Goal: Communication & Community: Answer question/provide support

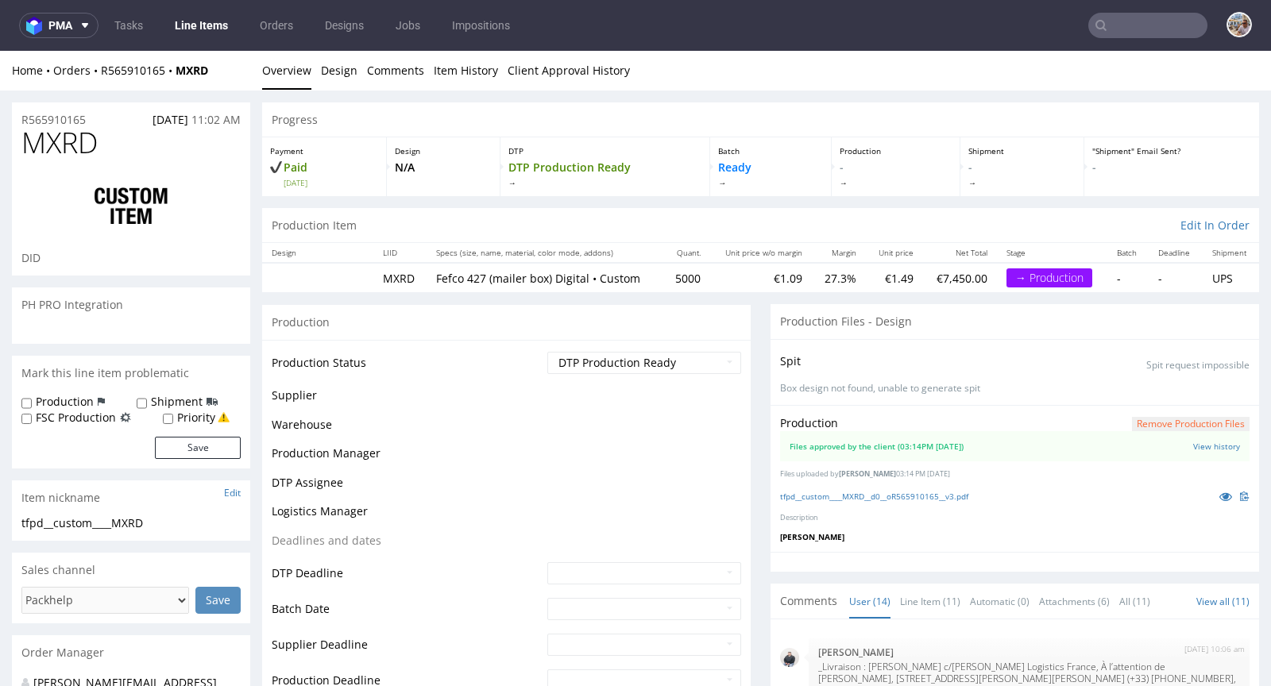
scroll to position [745, 0]
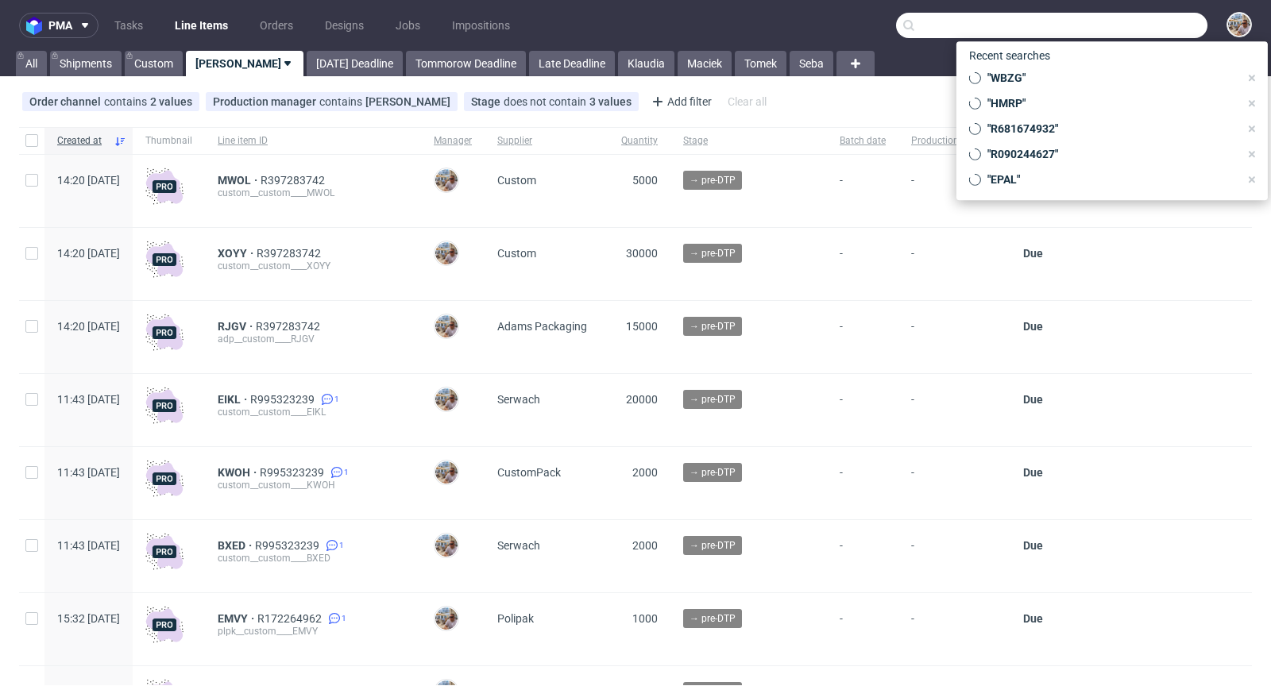
click at [1147, 35] on input "text" at bounding box center [1051, 25] width 311 height 25
paste input "WBZG"
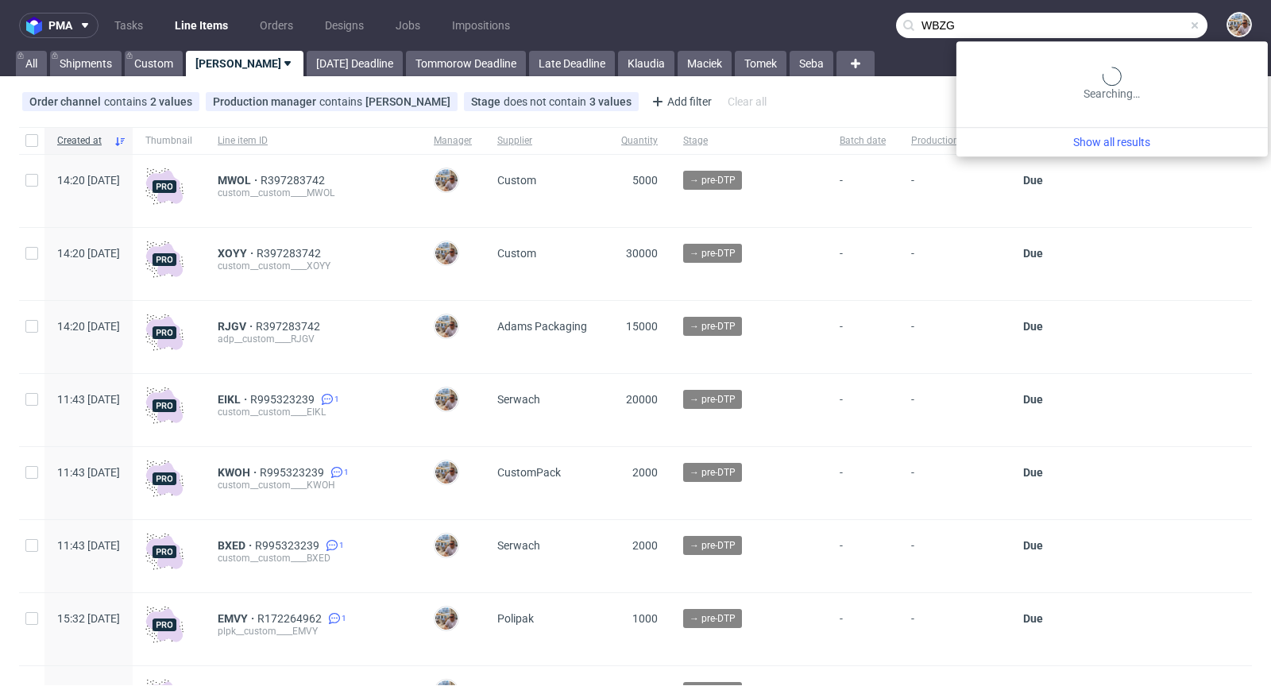
type input "WBZG"
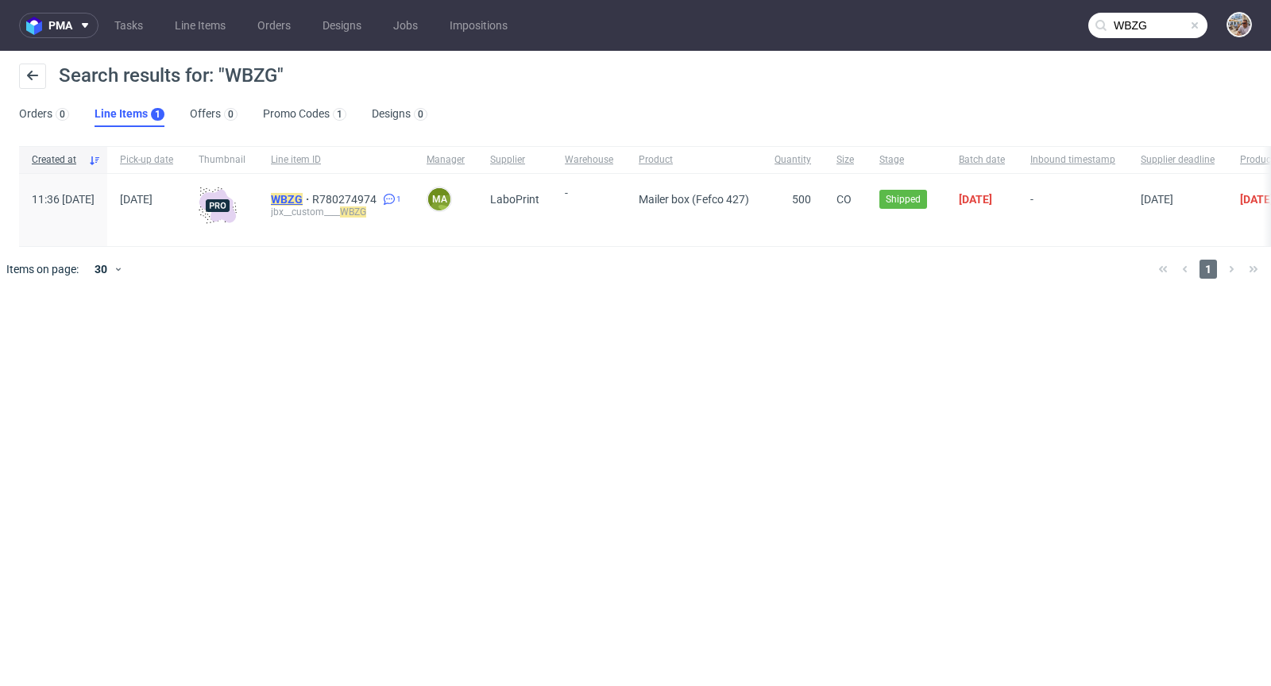
click at [303, 204] on mark "WBZG" at bounding box center [287, 199] width 32 height 13
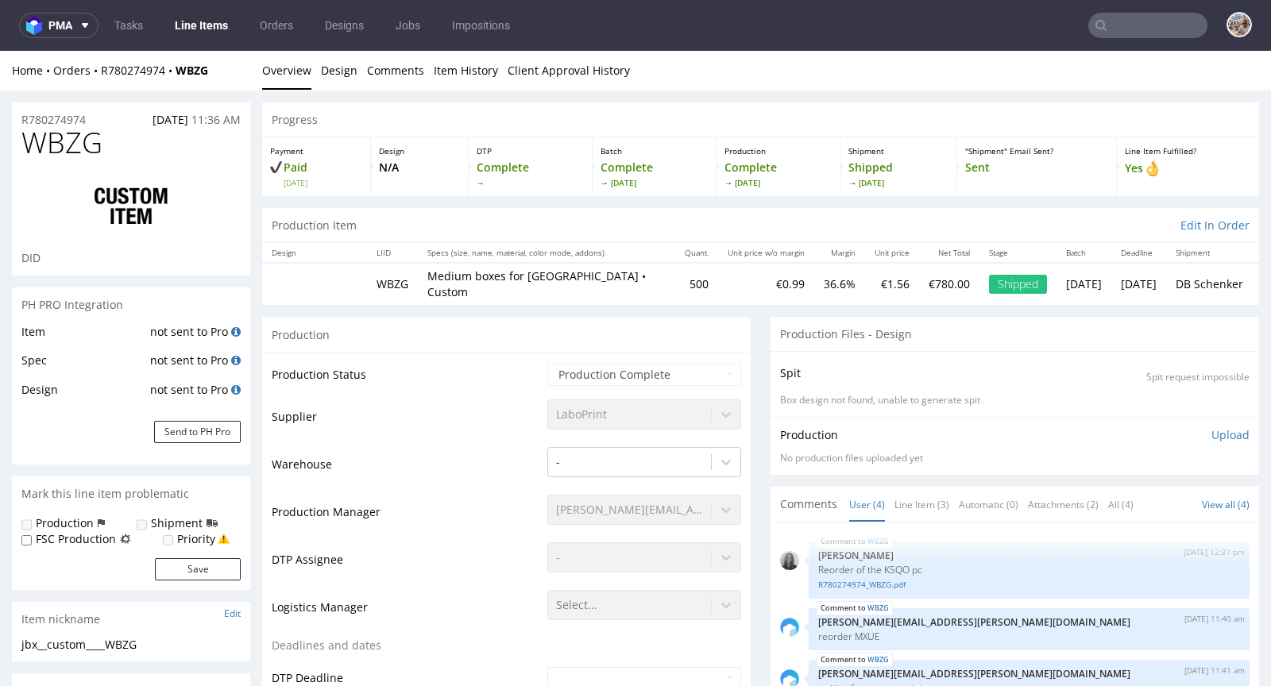
select select "in_progress"
drag, startPoint x: 213, startPoint y: 69, endPoint x: 102, endPoint y: 67, distance: 111.2
click at [102, 67] on div "Home Orders R780274974 WBZG" at bounding box center [131, 71] width 238 height 16
copy div "R780274974 WBZG"
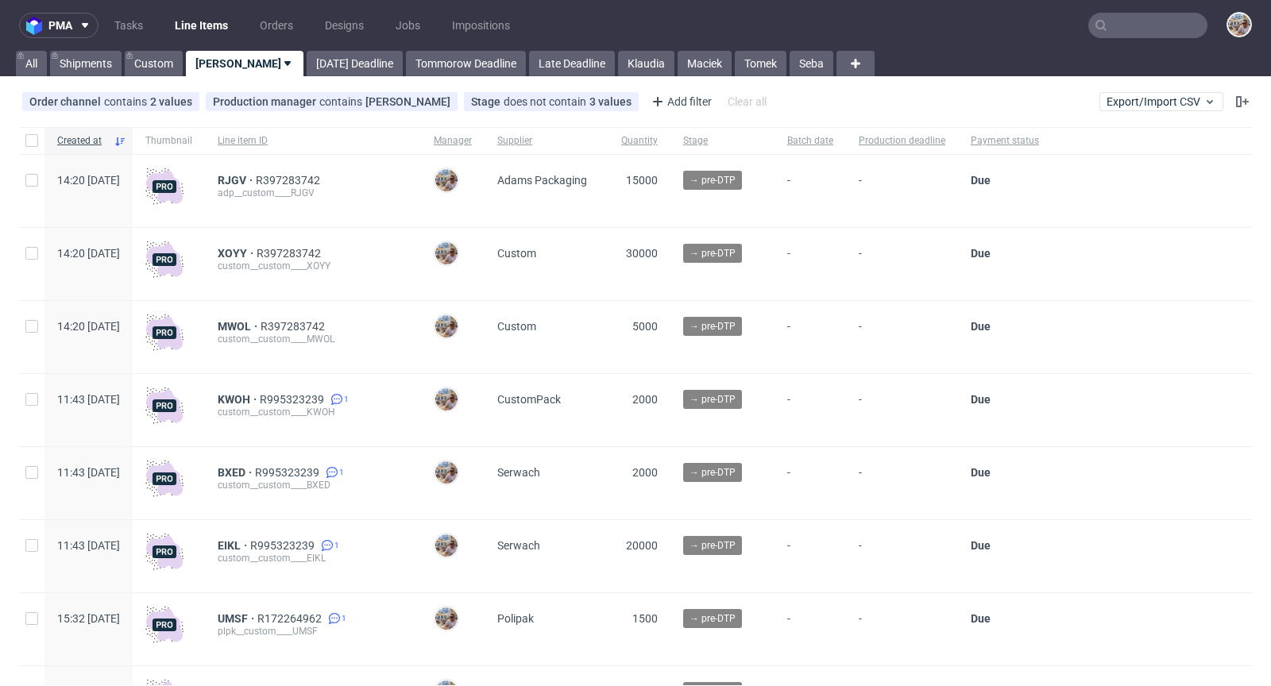
click at [1129, 18] on input "text" at bounding box center [1147, 25] width 119 height 25
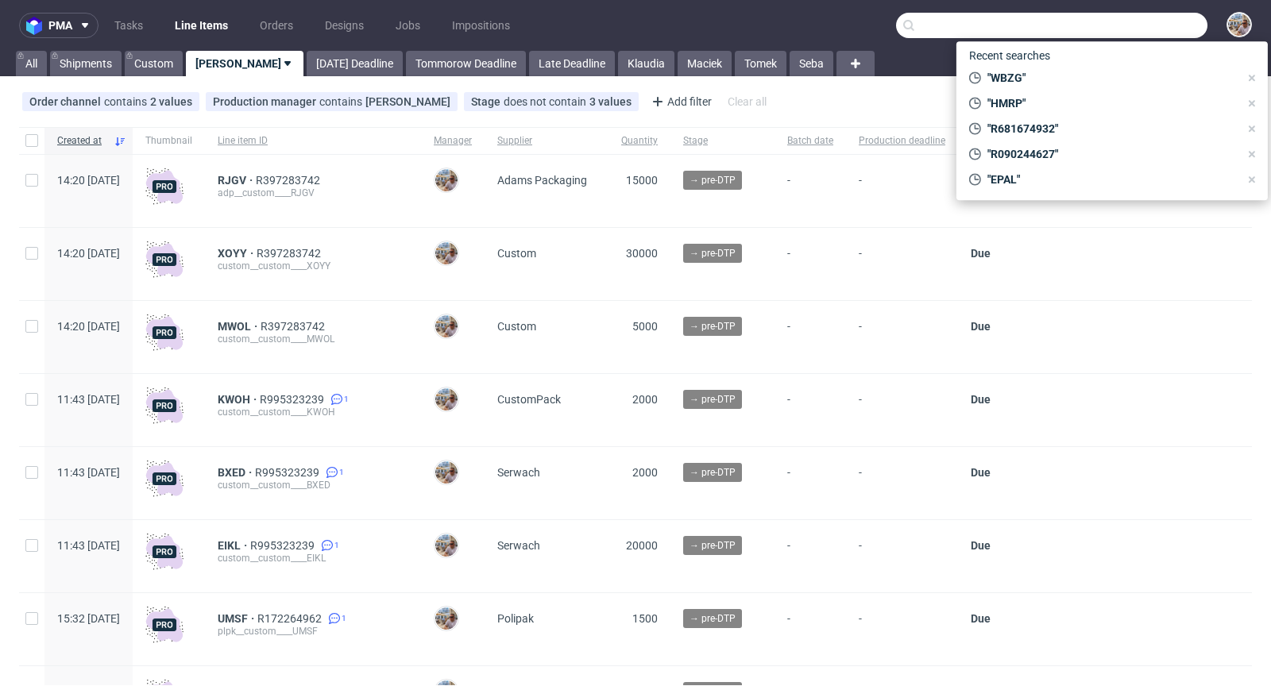
paste input "R199028555"
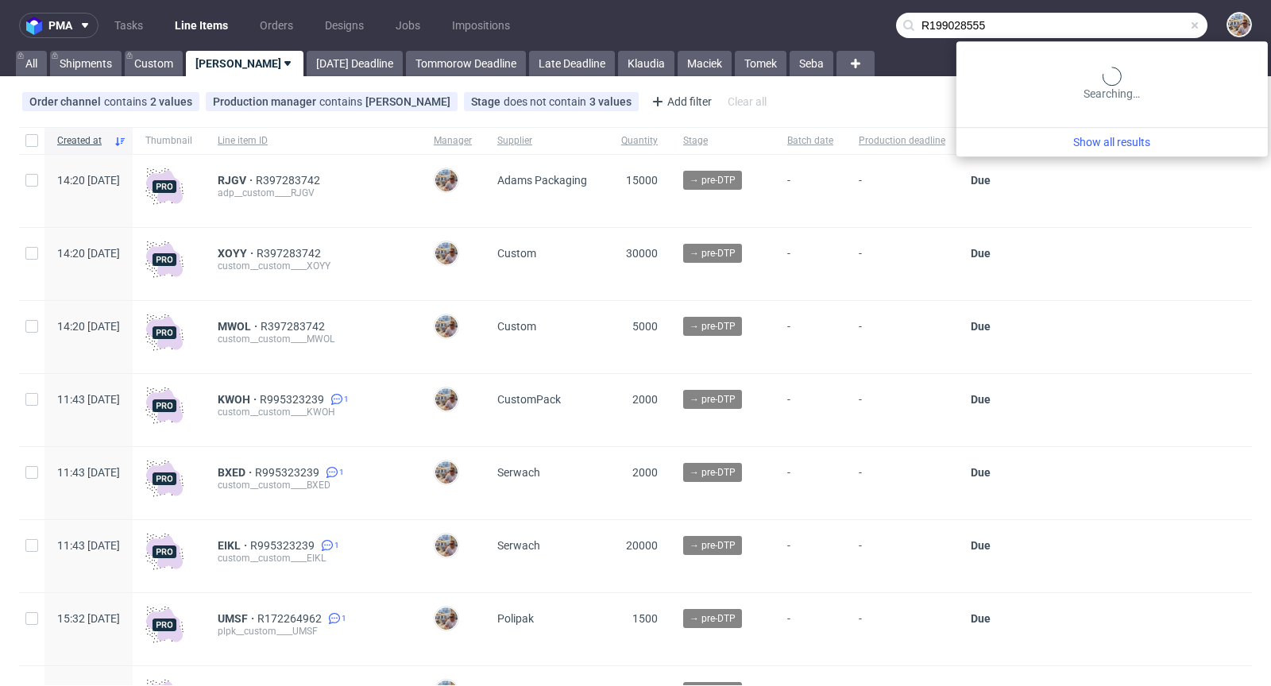
type input "R199028555"
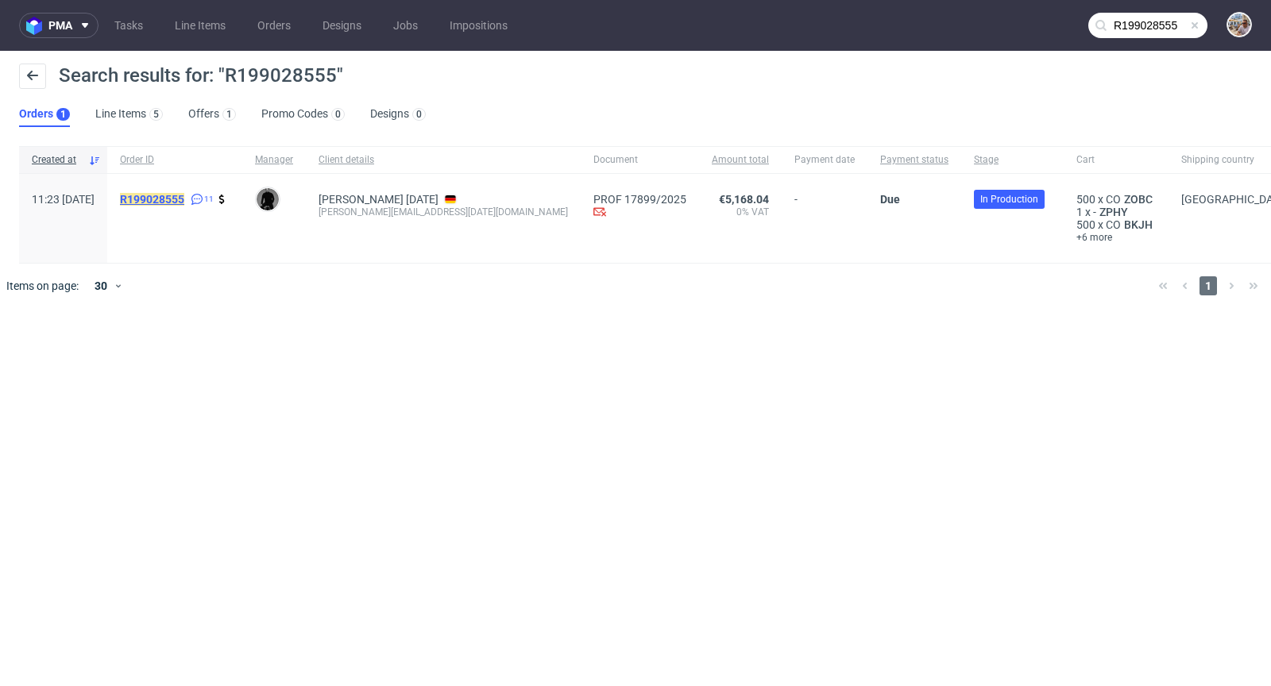
click at [184, 202] on mark "R199028555" at bounding box center [152, 199] width 64 height 13
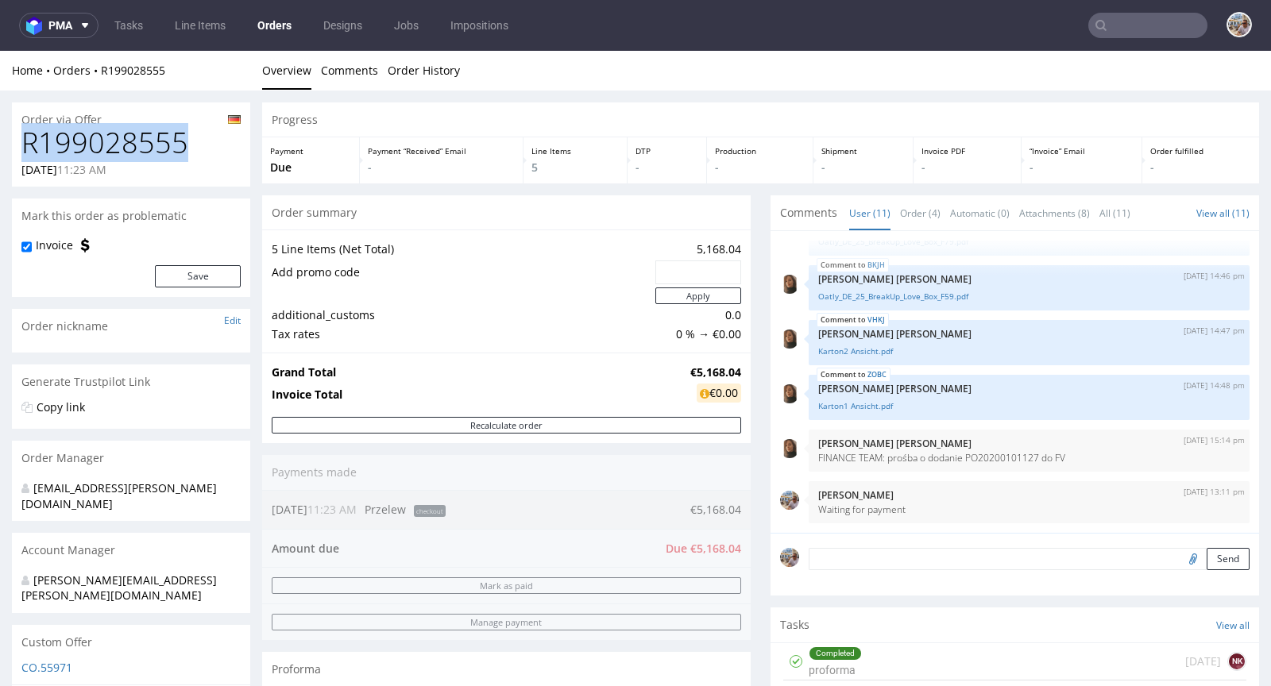
drag, startPoint x: 212, startPoint y: 150, endPoint x: 1, endPoint y: 130, distance: 212.2
copy h1 "R199028555"
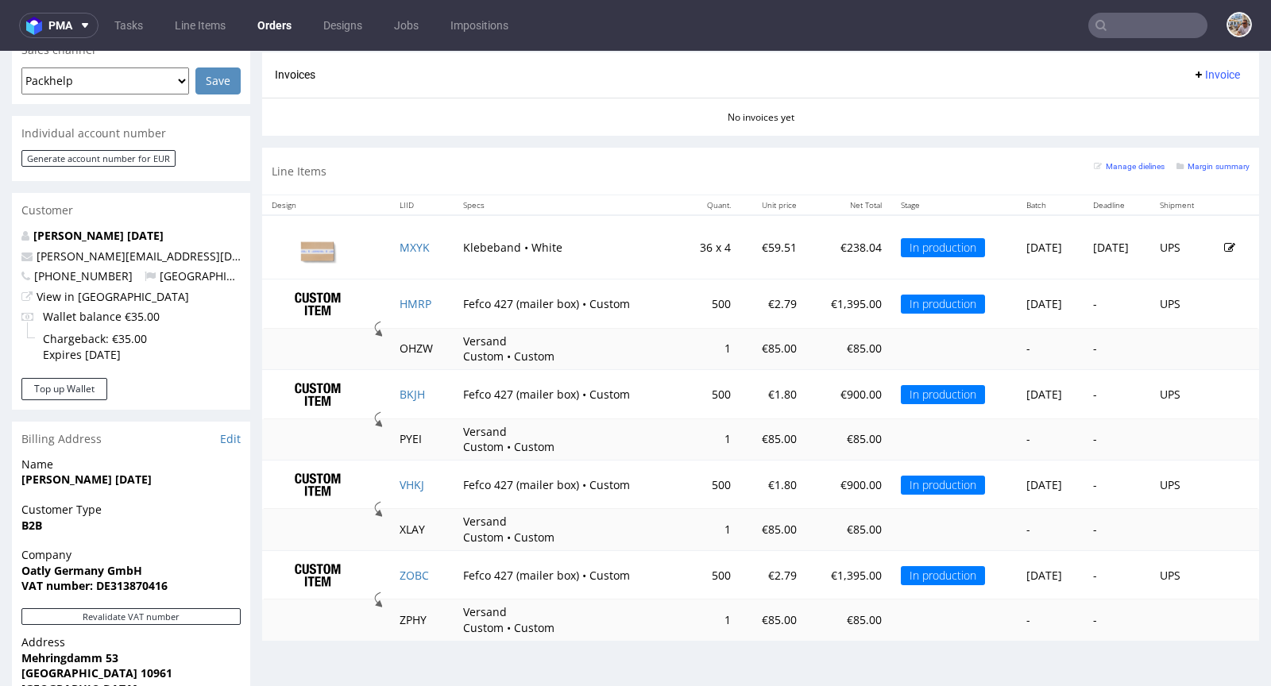
scroll to position [700, 0]
click at [1193, 164] on small "Margin summary" at bounding box center [1212, 166] width 73 height 9
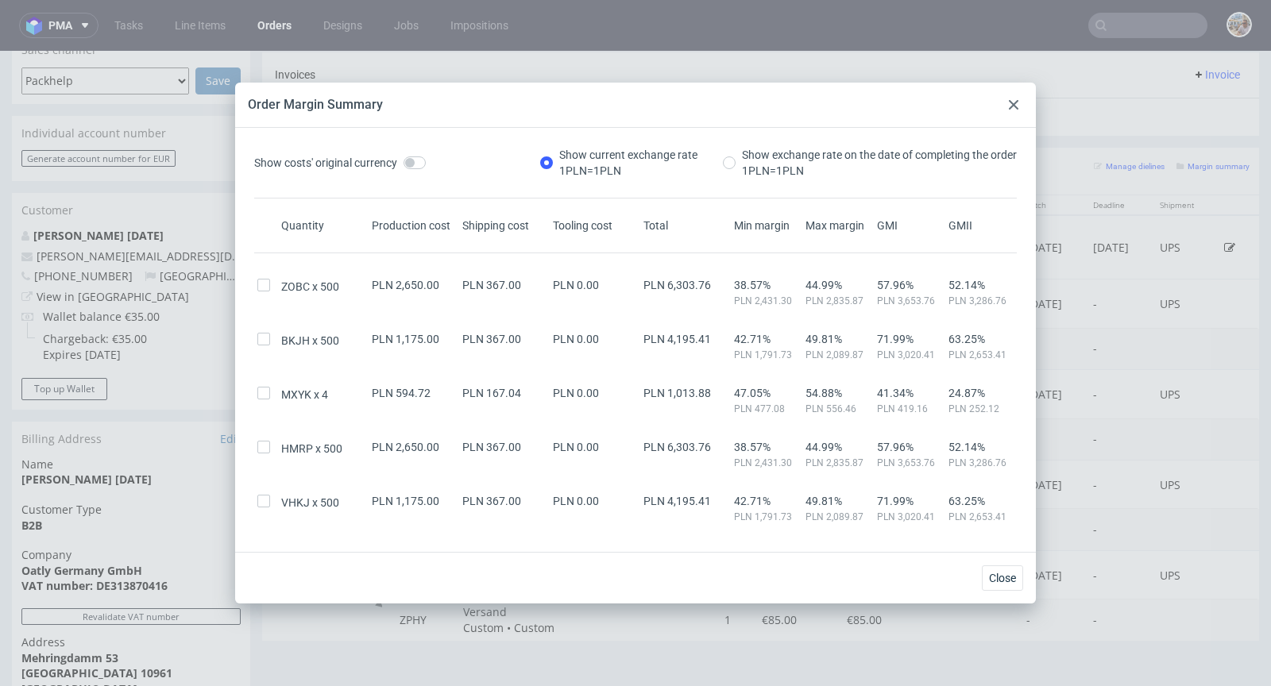
click at [1016, 103] on icon at bounding box center [1014, 105] width 10 height 10
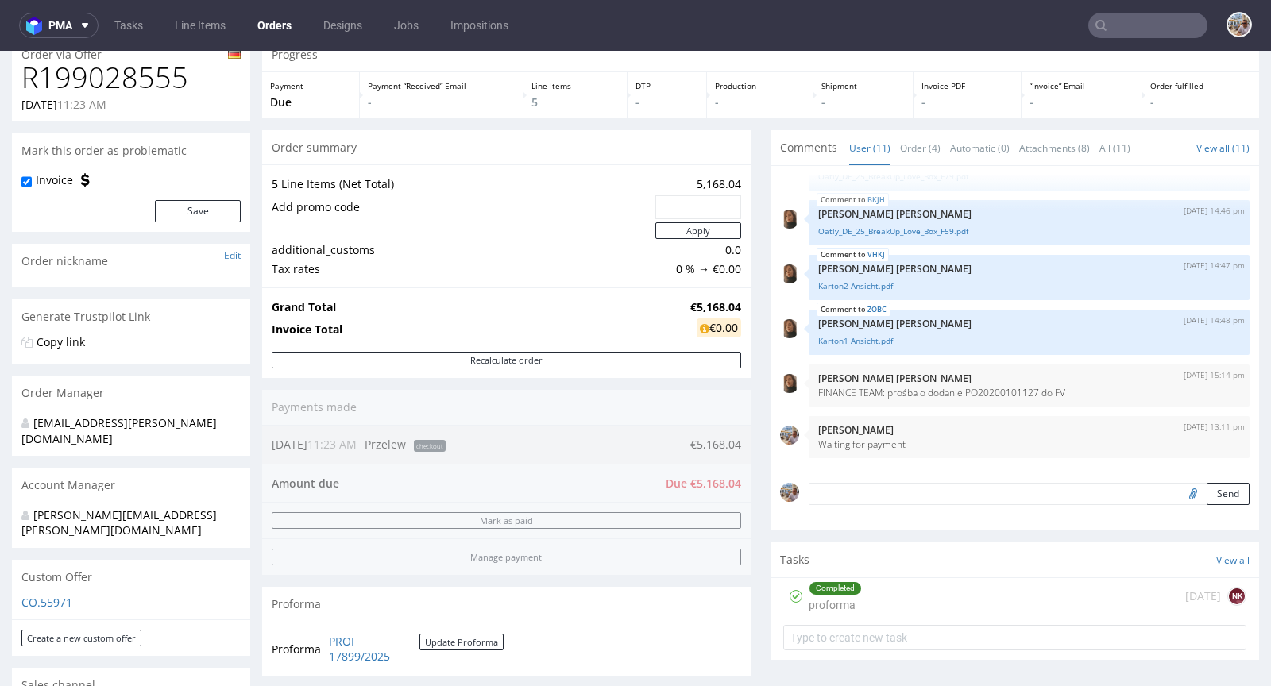
scroll to position [0, 0]
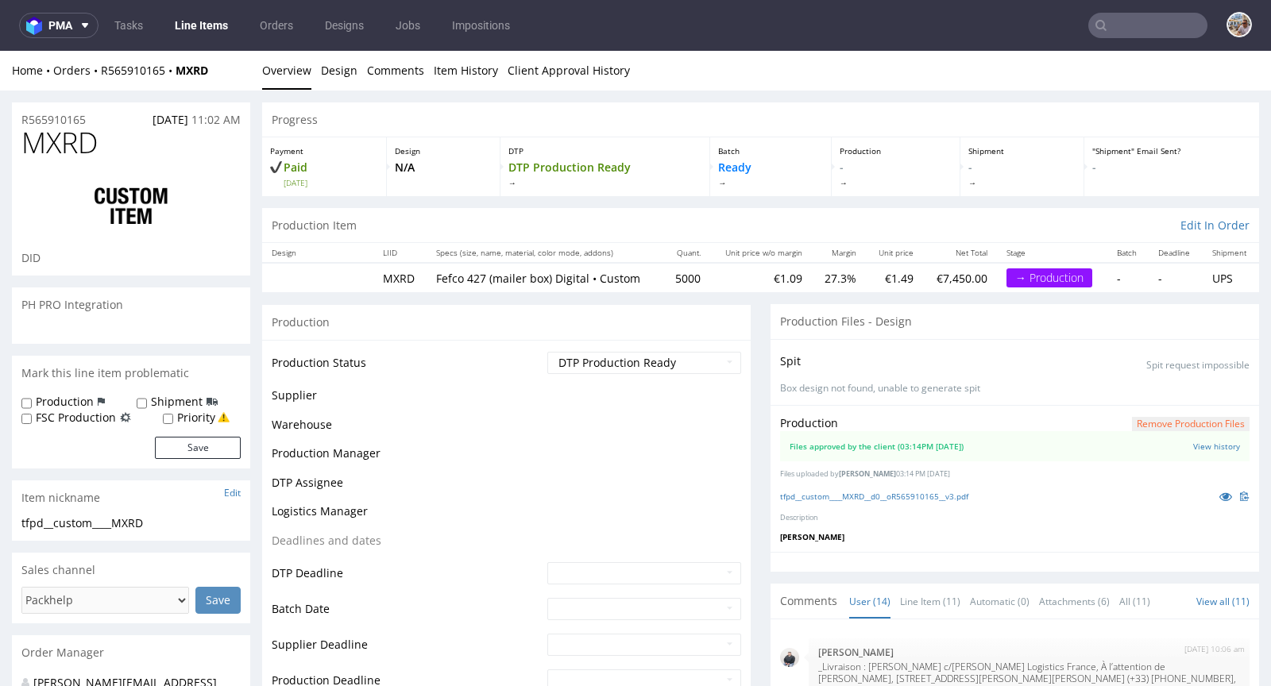
scroll to position [745, 0]
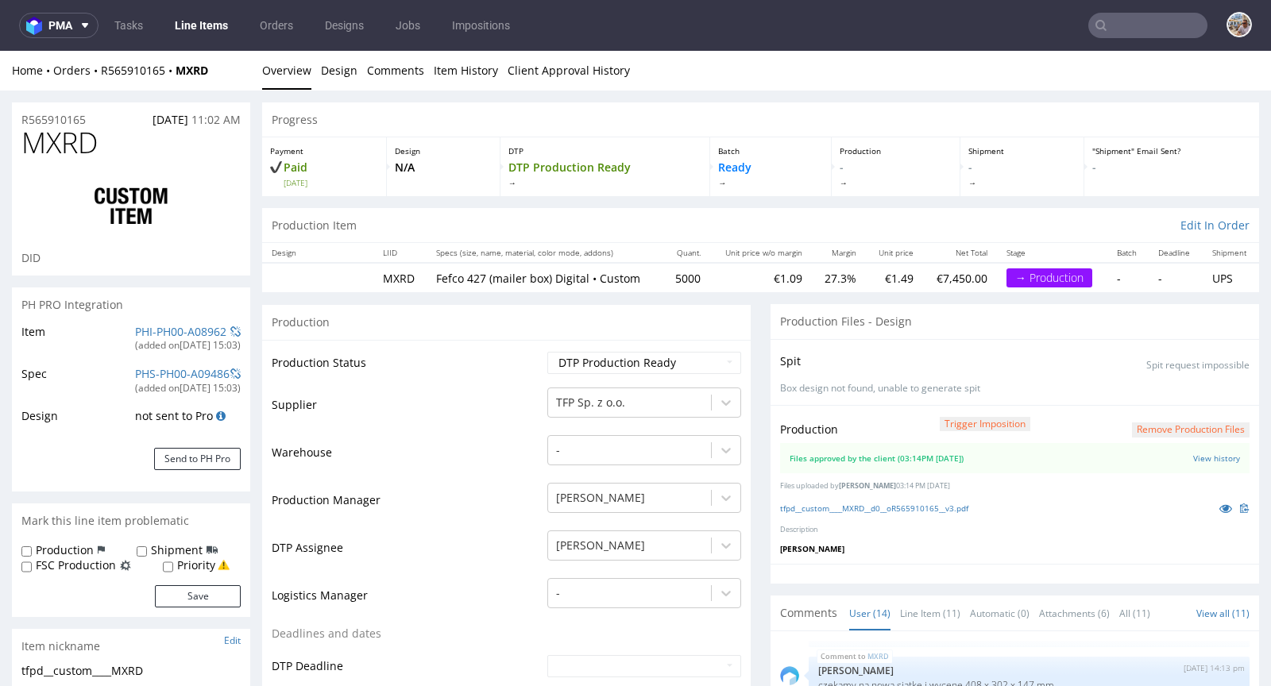
click at [141, 342] on div "(added on 22.08.2025, 15:03 )" at bounding box center [188, 345] width 106 height 13
click at [145, 336] on link "PHI-PH00-A08962" at bounding box center [180, 331] width 91 height 15
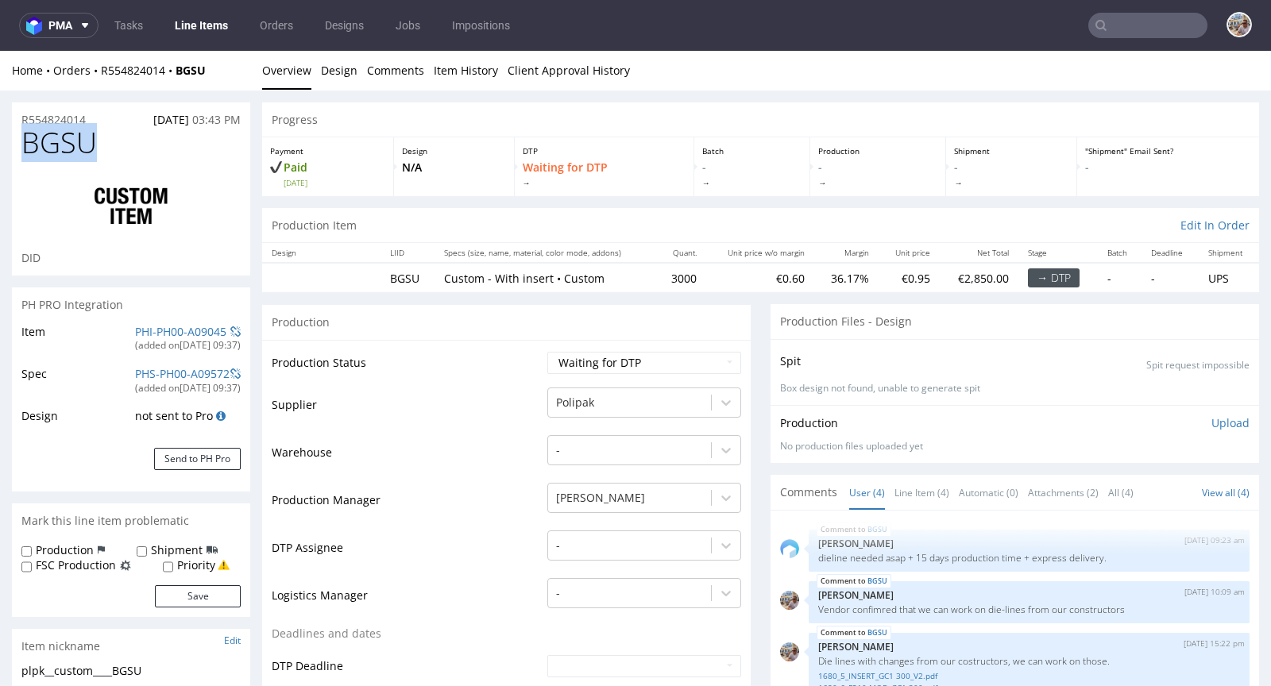
drag, startPoint x: 126, startPoint y: 150, endPoint x: 18, endPoint y: 148, distance: 108.0
click at [18, 148] on div "BGSU DID" at bounding box center [131, 201] width 238 height 148
copy span "BGSU"
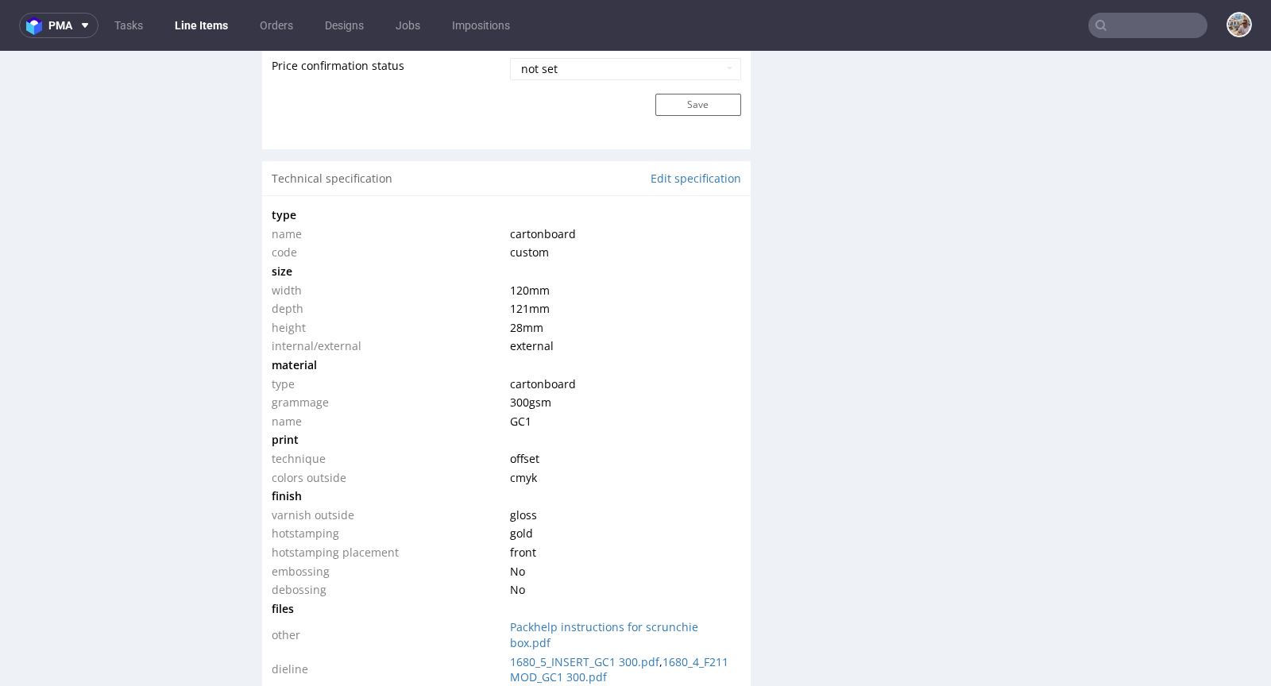
scroll to position [1491, 0]
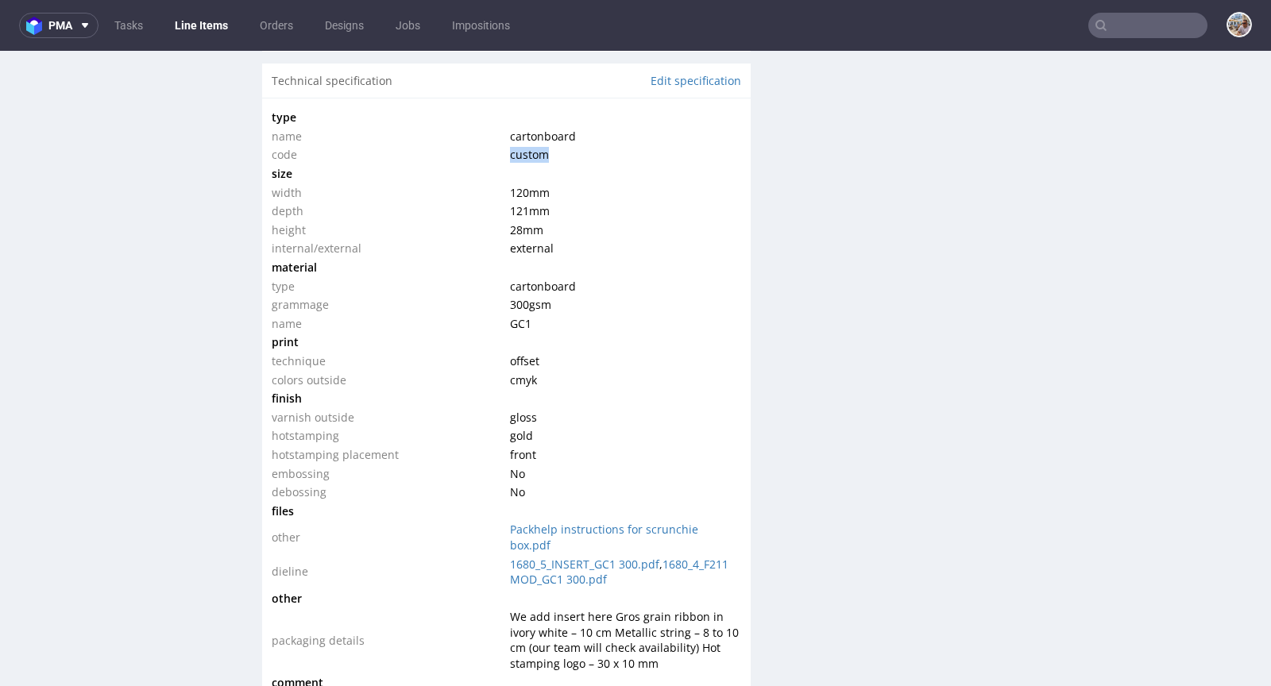
drag, startPoint x: 535, startPoint y: 157, endPoint x: 501, endPoint y: 157, distance: 34.1
click at [506, 157] on td "custom" at bounding box center [623, 154] width 234 height 19
copy span "custom"
drag, startPoint x: 606, startPoint y: 283, endPoint x: 497, endPoint y: 287, distance: 108.8
click at [497, 287] on tr "type cartonboard" at bounding box center [506, 286] width 469 height 19
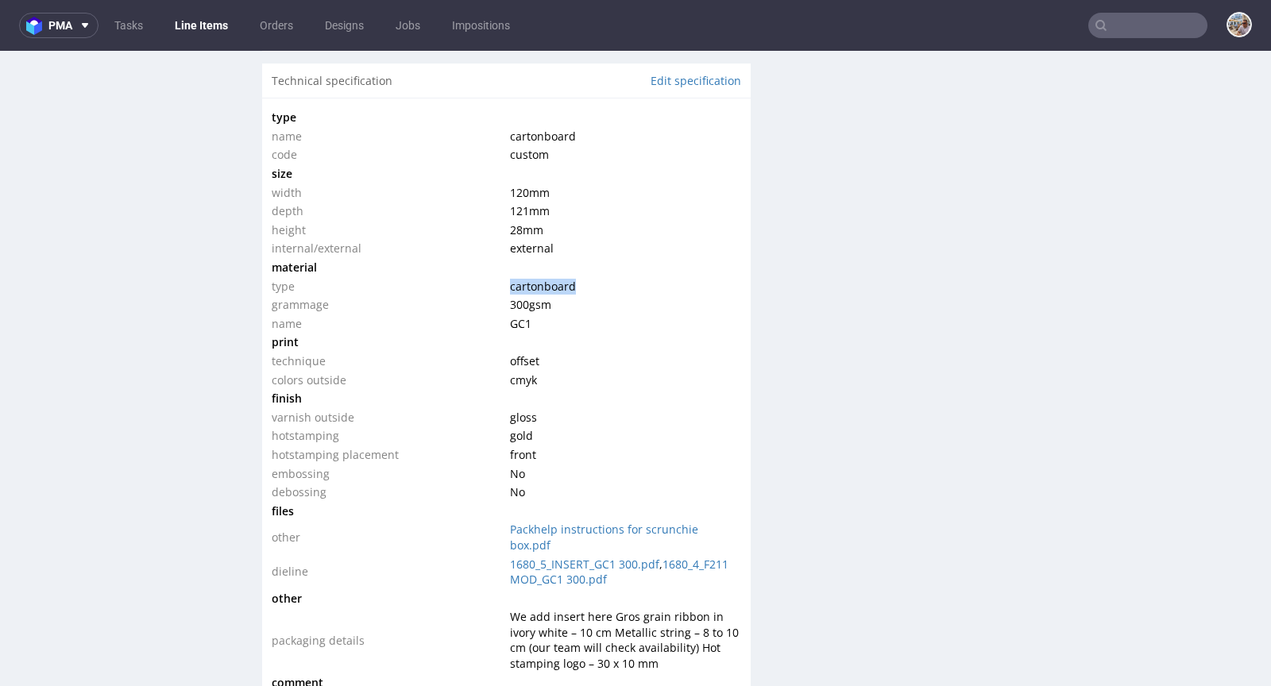
copy tr "cartonboard"
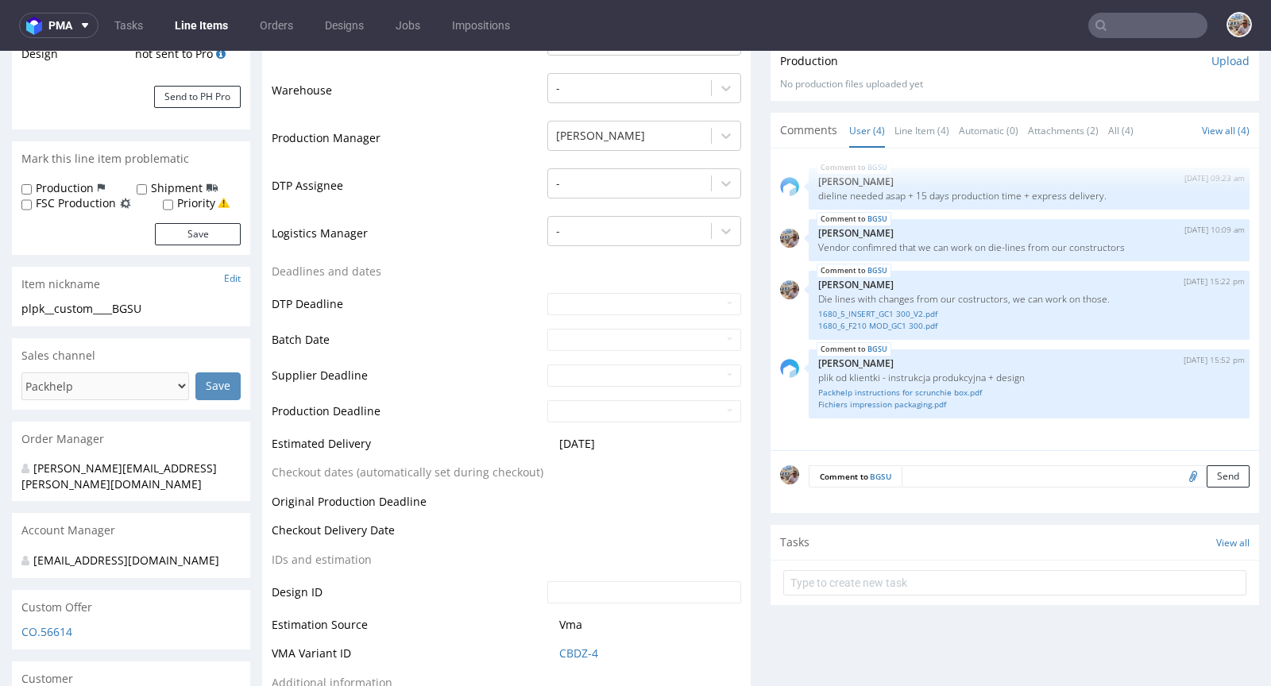
scroll to position [0, 0]
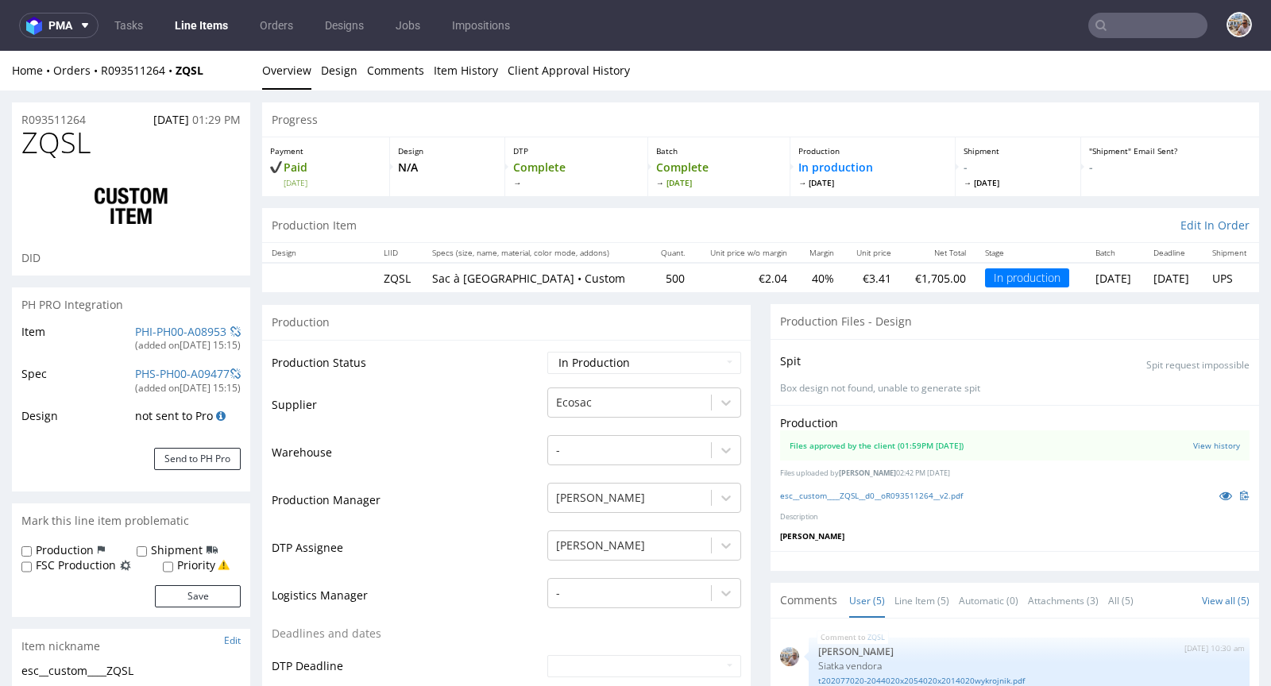
scroll to position [21, 0]
click at [169, 340] on div "(added on [DATE] 15:15 )" at bounding box center [188, 345] width 106 height 13
click at [172, 330] on link "PHI-PH00-A08953" at bounding box center [180, 331] width 91 height 15
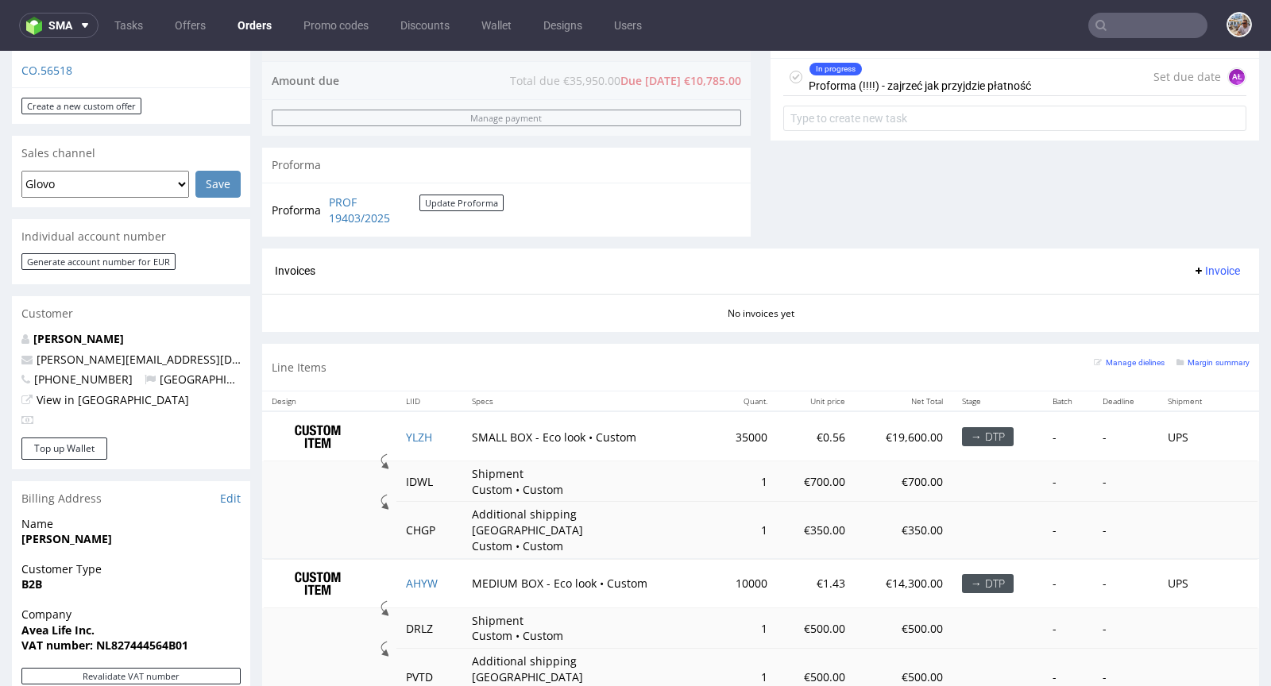
scroll to position [614, 0]
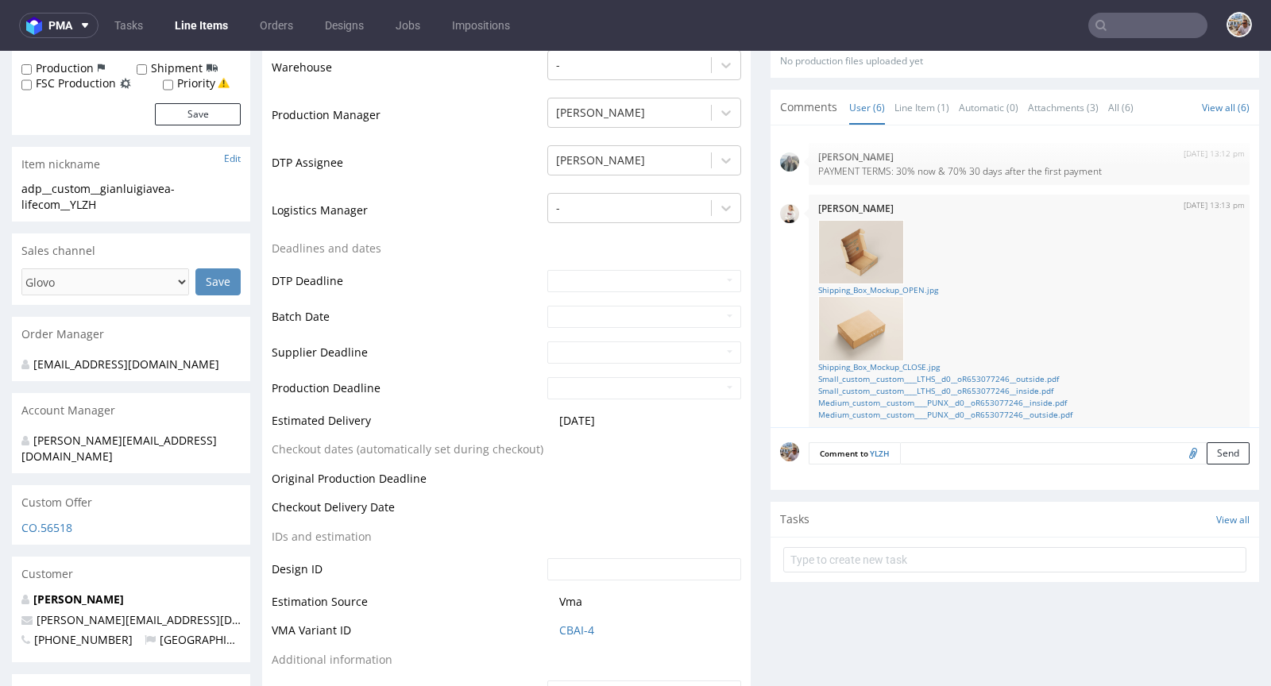
scroll to position [391, 0]
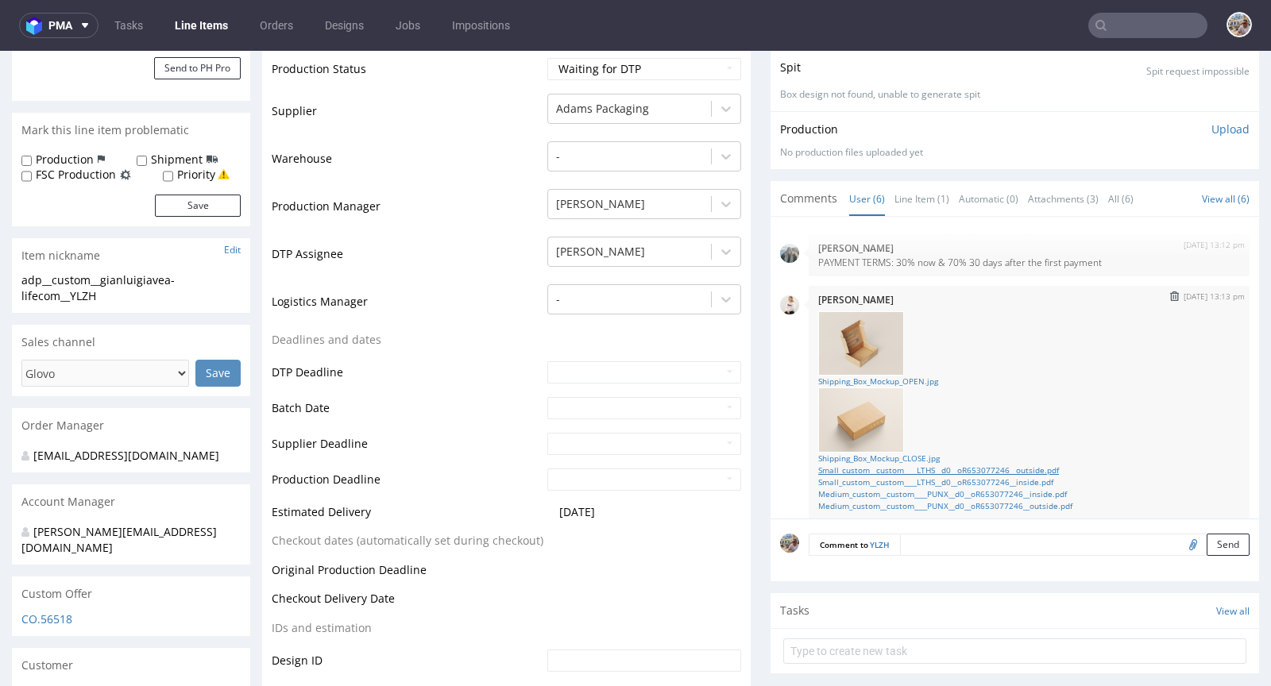
click at [879, 465] on link "Small_custom__custom____LTHS__d0__oR653077246__outside.pdf" at bounding box center [1029, 471] width 422 height 12
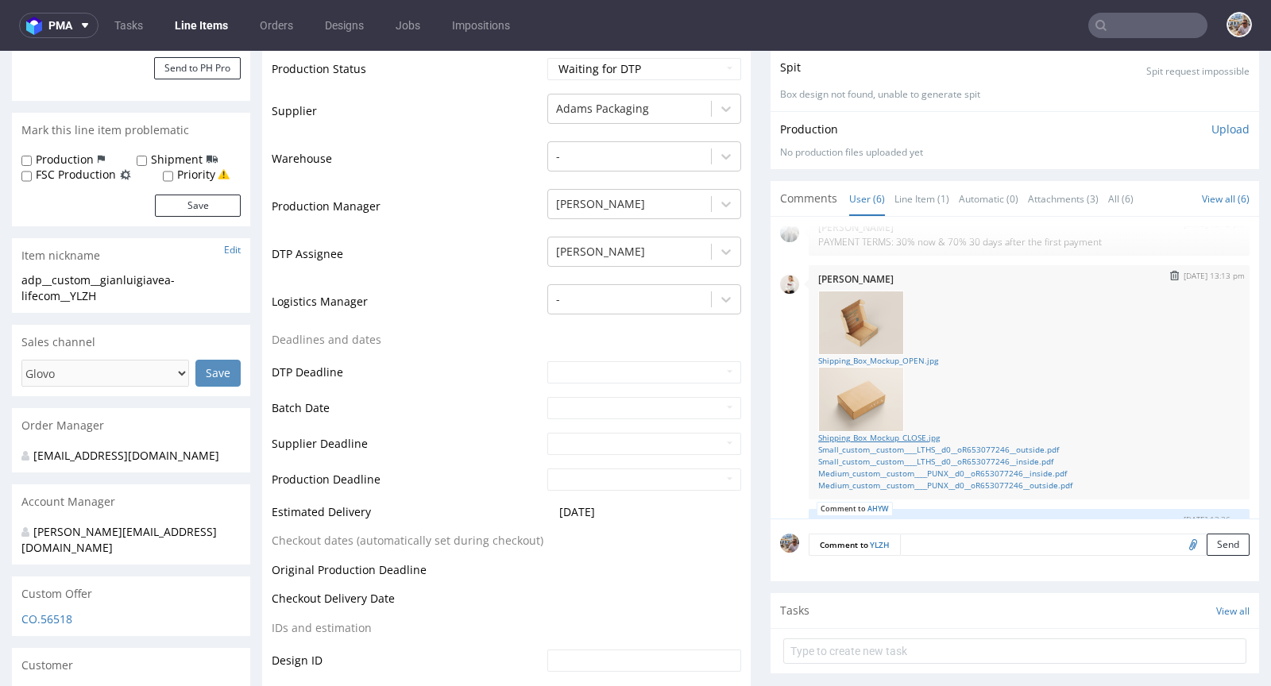
scroll to position [127, 0]
click at [873, 454] on link "Small_custom__custom____LTHS__d0__oR653077246__inside.pdf" at bounding box center [1029, 460] width 422 height 12
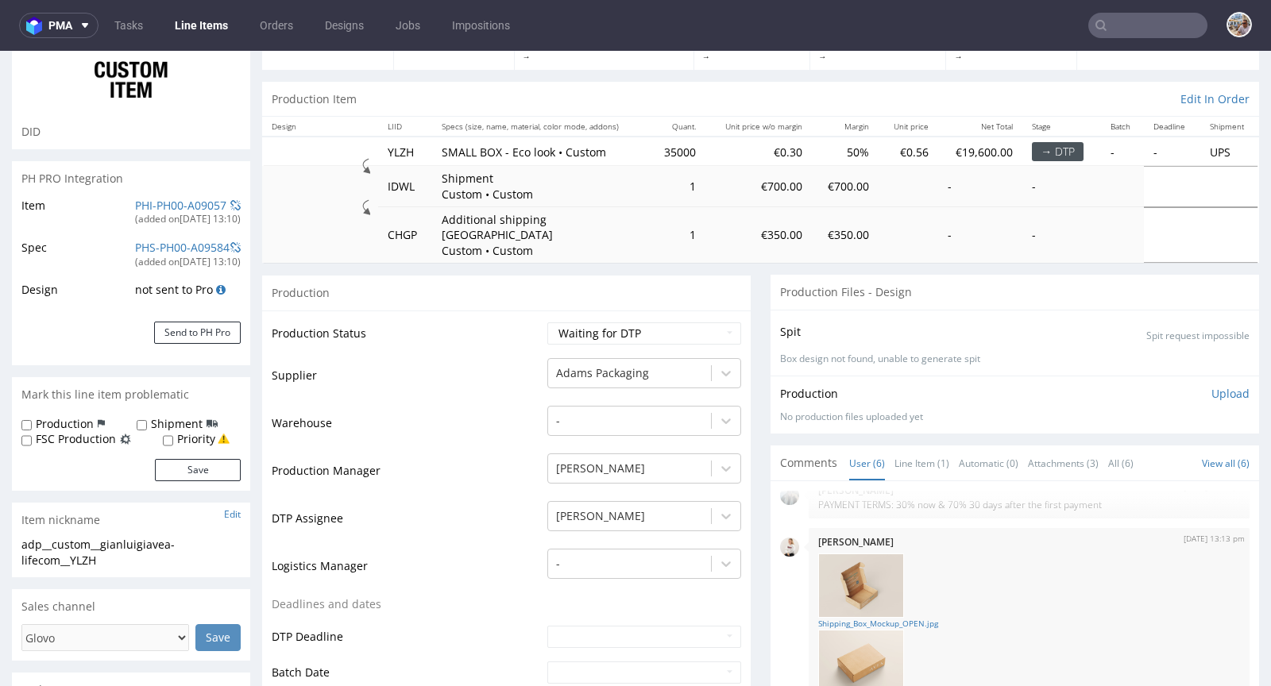
scroll to position [374, 0]
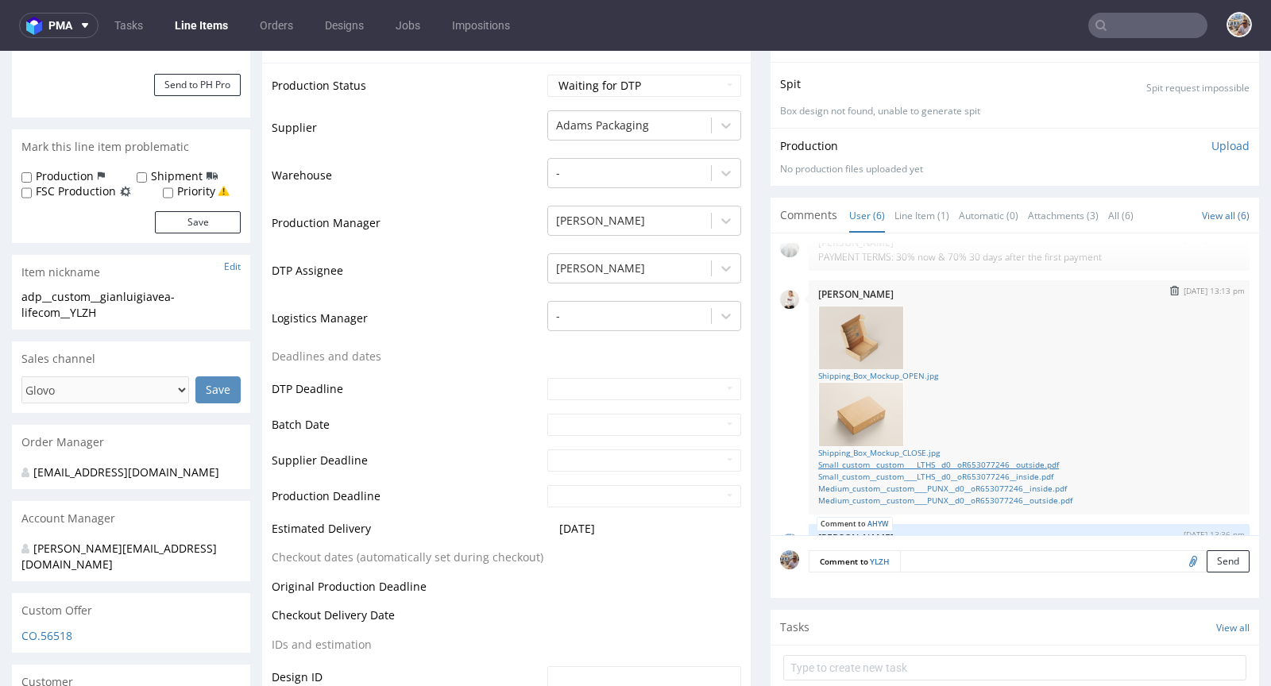
click at [955, 459] on link "Small_custom__custom____LTHS__d0__oR653077246__outside.pdf" at bounding box center [1029, 465] width 422 height 12
click at [940, 471] on link "Small_custom__custom____LTHS__d0__oR653077246__inside.pdf" at bounding box center [1029, 477] width 422 height 12
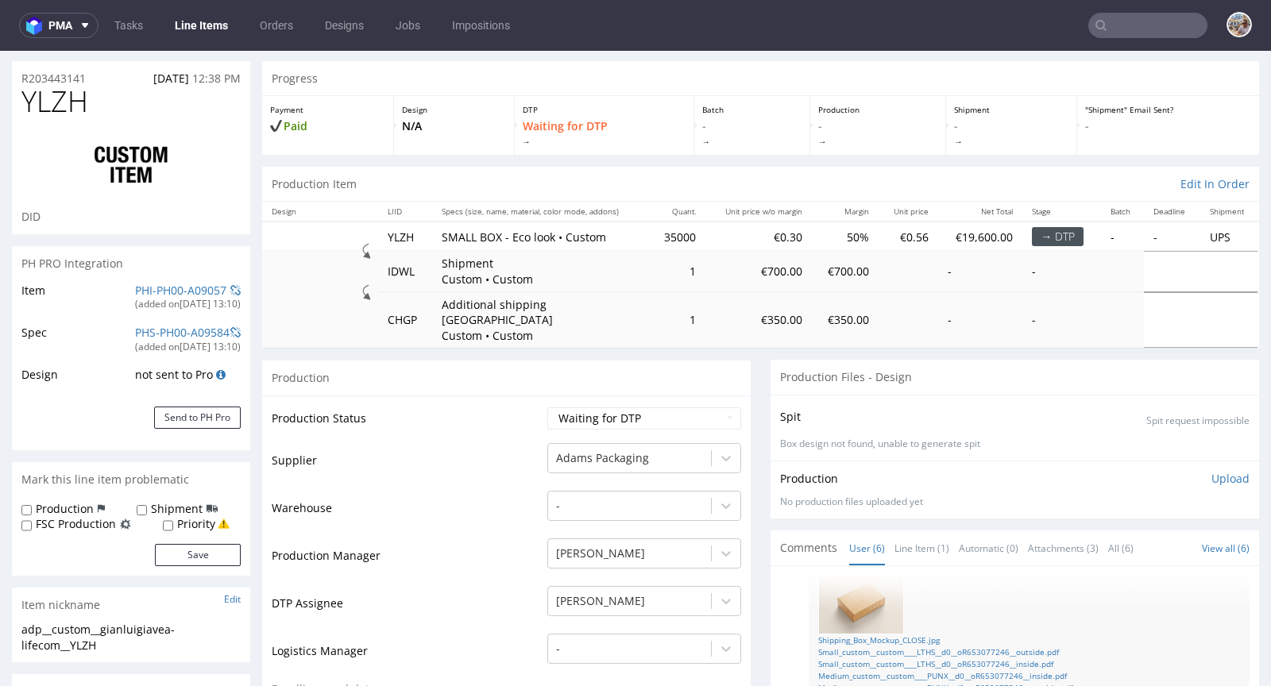
scroll to position [0, 0]
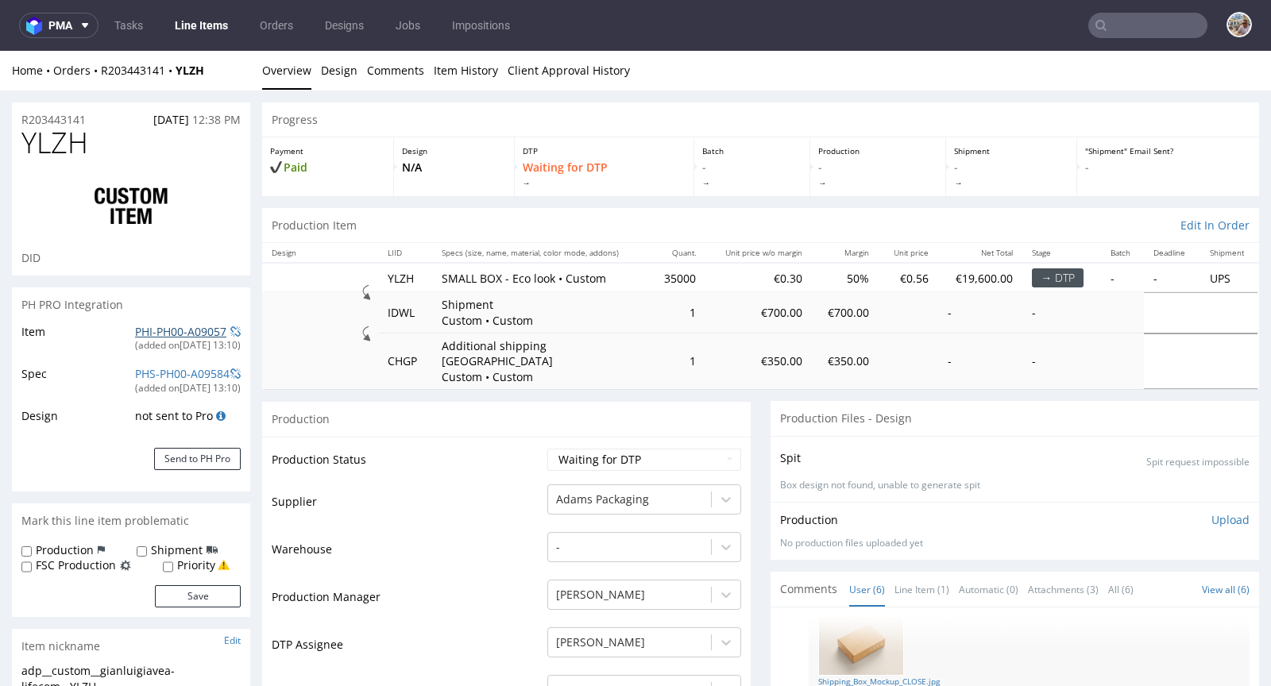
click at [194, 326] on link "PHI-PH00-A09057" at bounding box center [180, 331] width 91 height 15
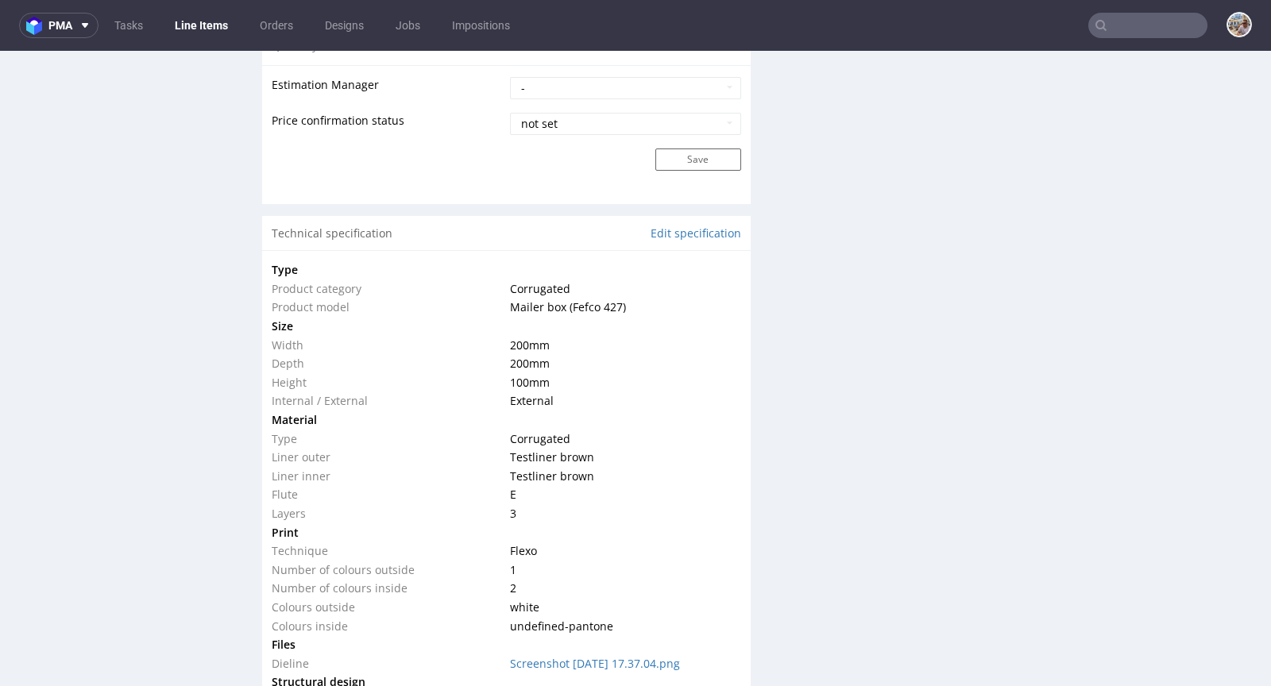
scroll to position [1339, 0]
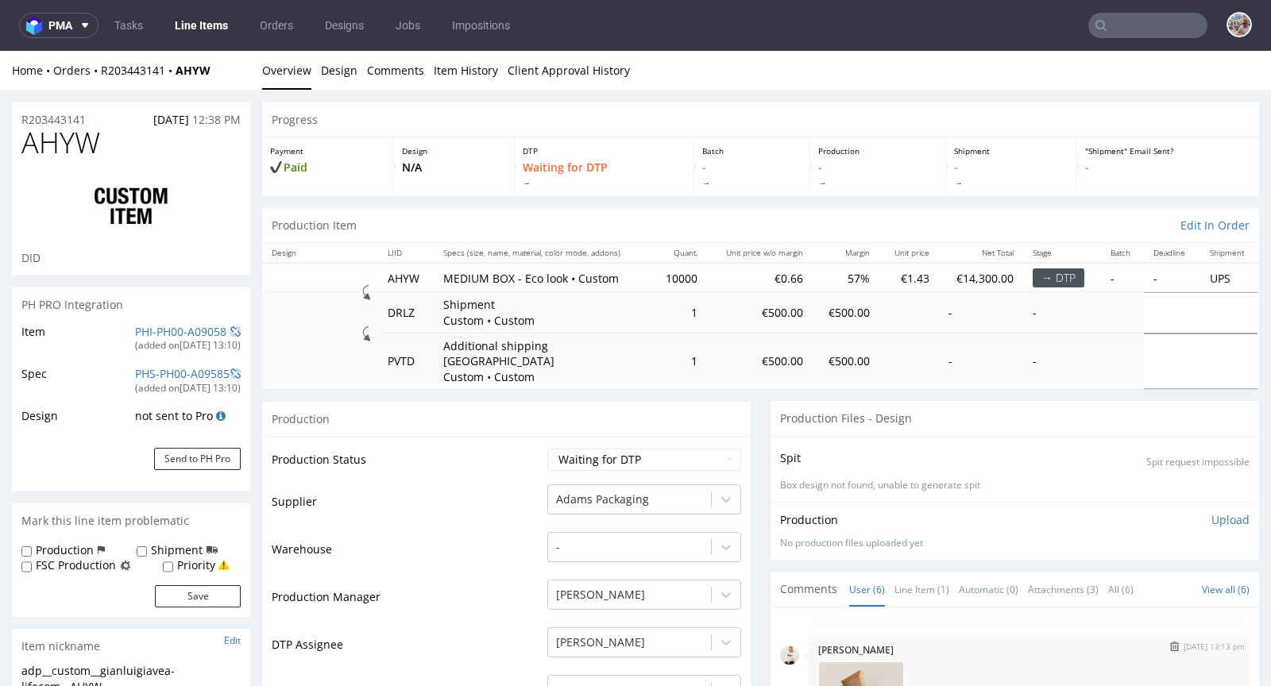
scroll to position [341, 0]
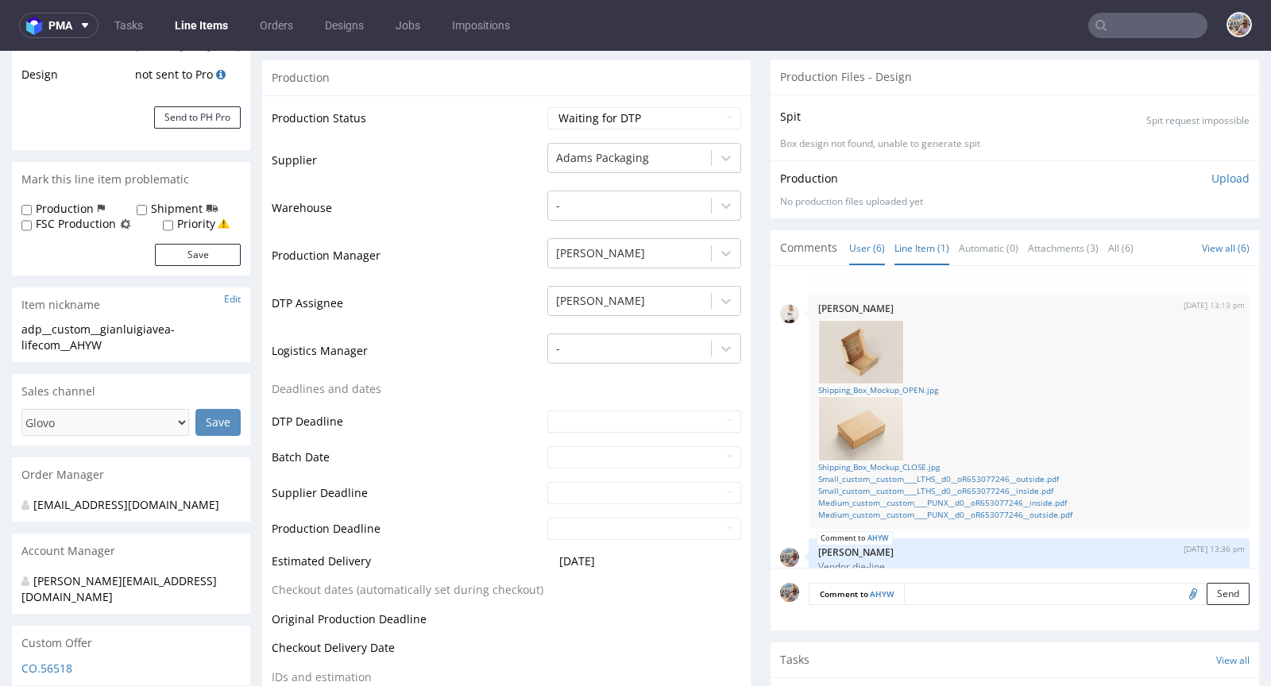
click at [897, 231] on link "Line Item (1)" at bounding box center [921, 248] width 55 height 34
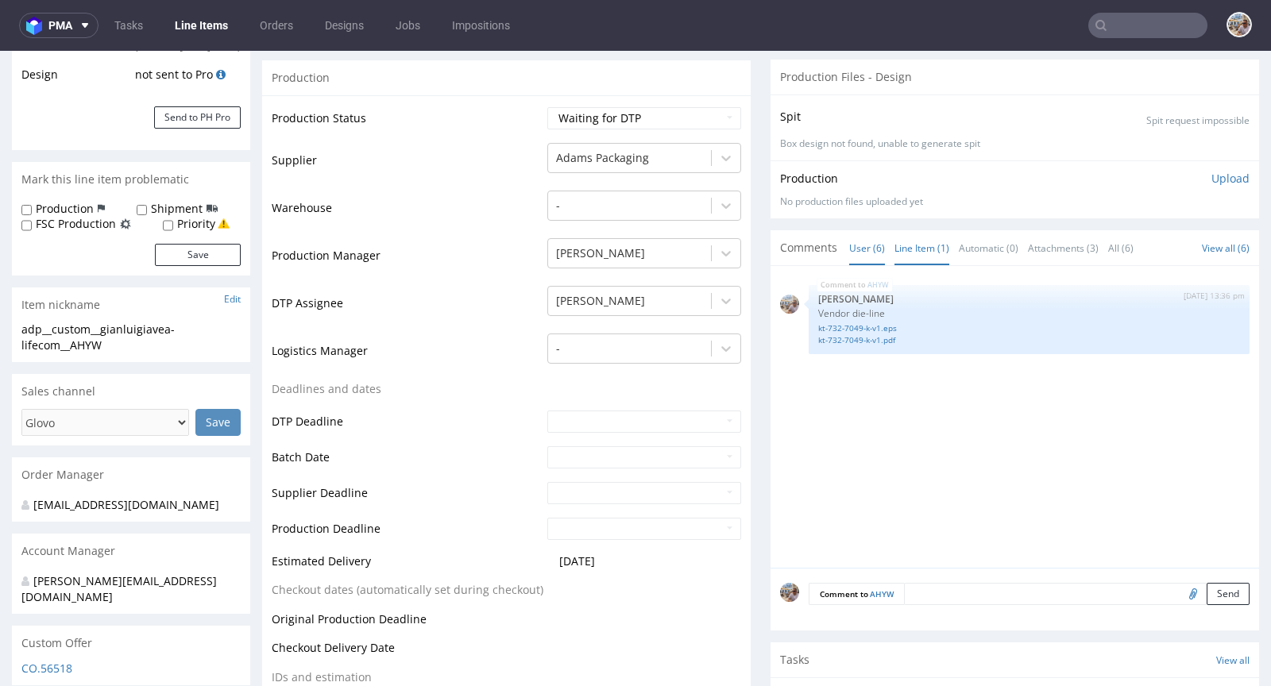
click at [858, 231] on link "User (6)" at bounding box center [867, 248] width 36 height 34
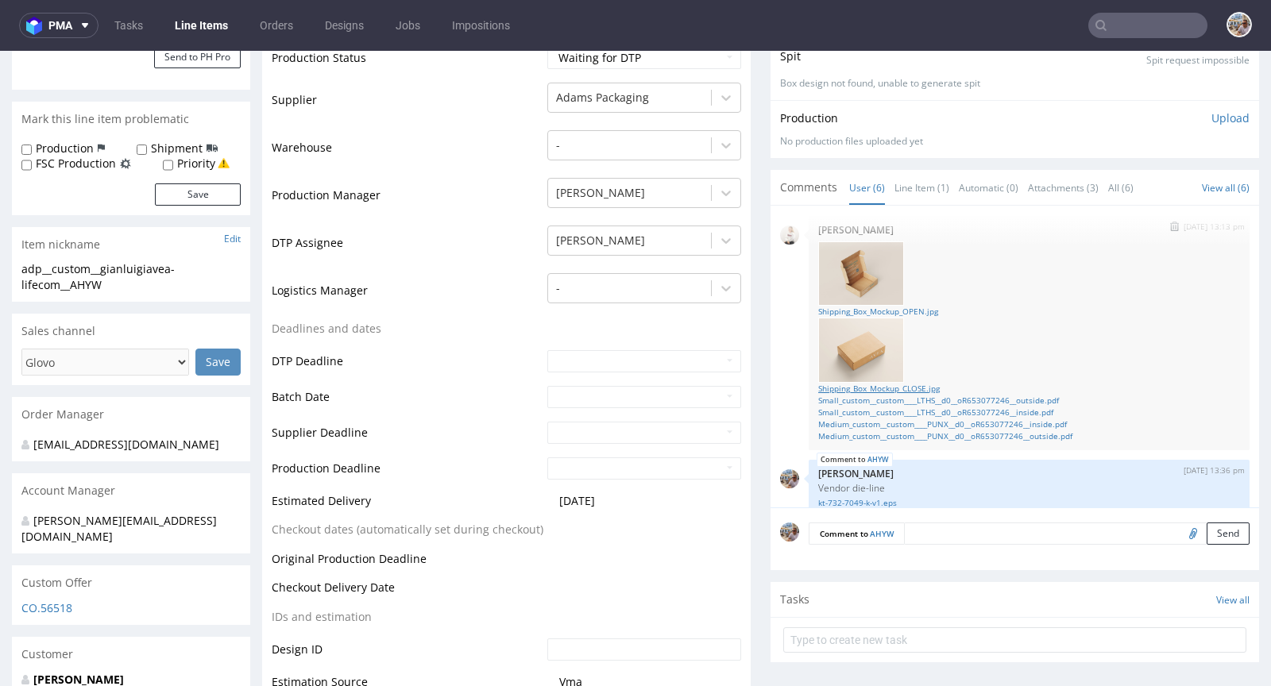
scroll to position [177, 0]
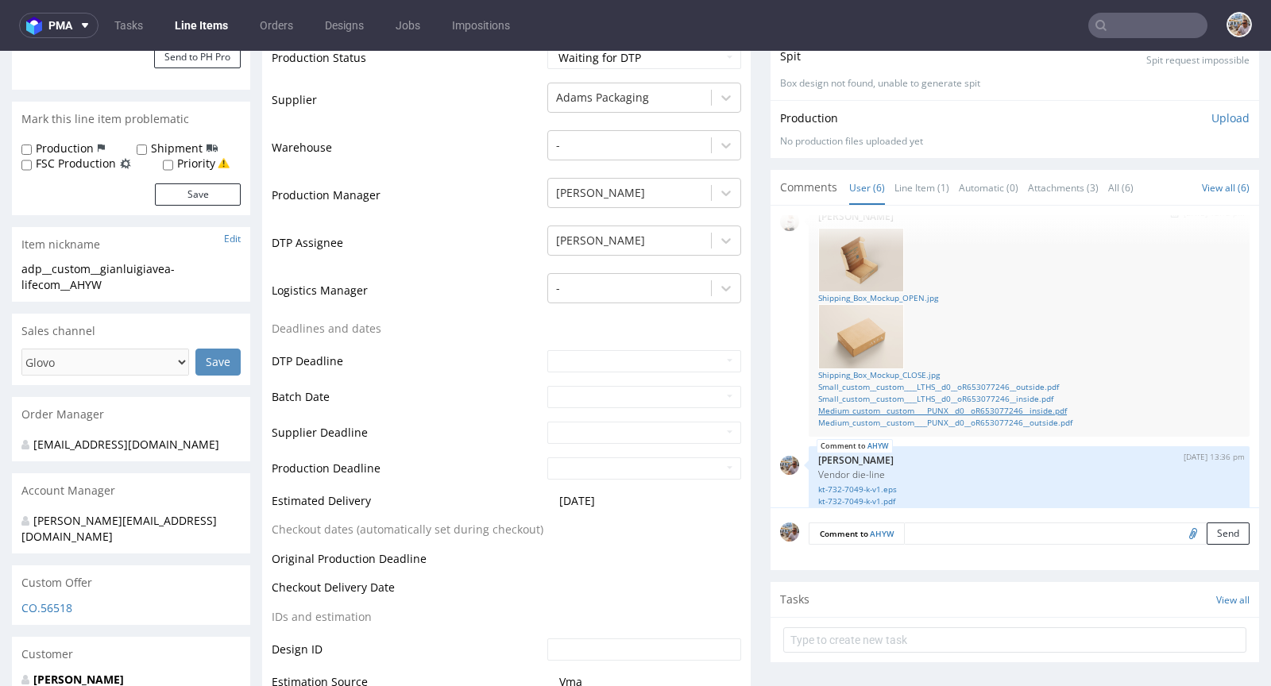
click at [908, 405] on link "Medium_custom__custom____PUNX__d0__oR653077246__inside.pdf" at bounding box center [1029, 411] width 422 height 12
click at [889, 417] on link "Medium_custom__custom____PUNX__d0__oR653077246__outside.pdf" at bounding box center [1029, 423] width 422 height 12
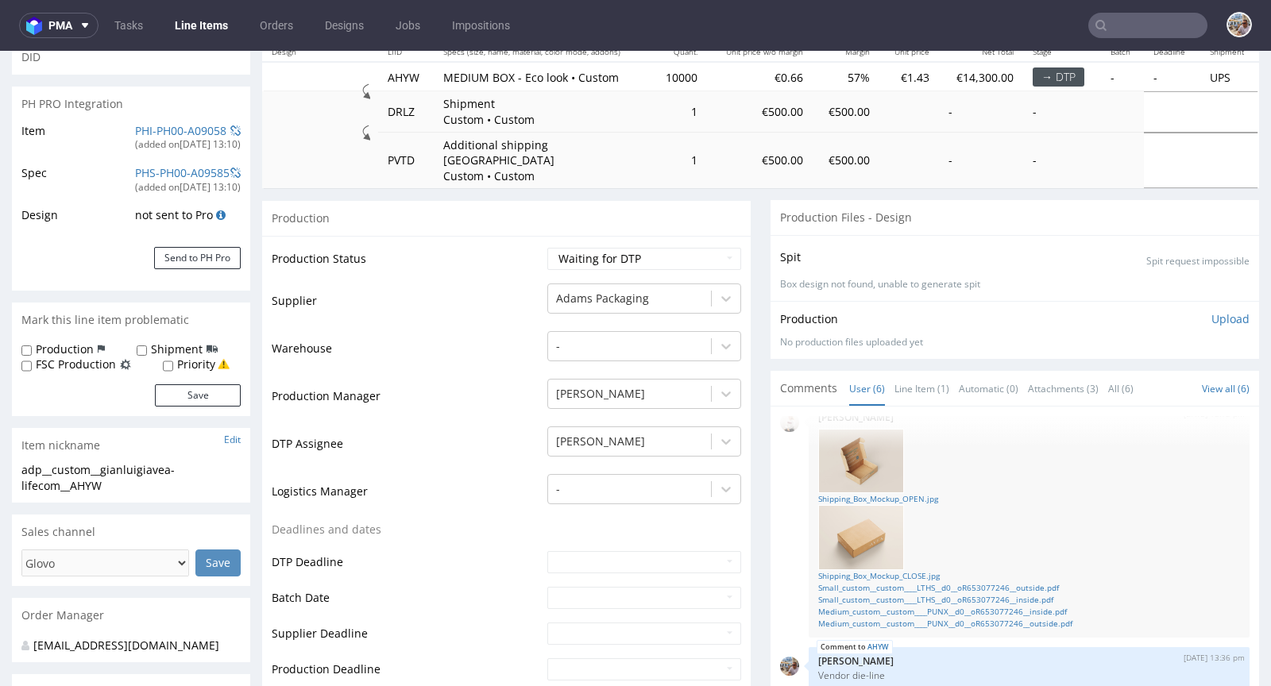
scroll to position [0, 0]
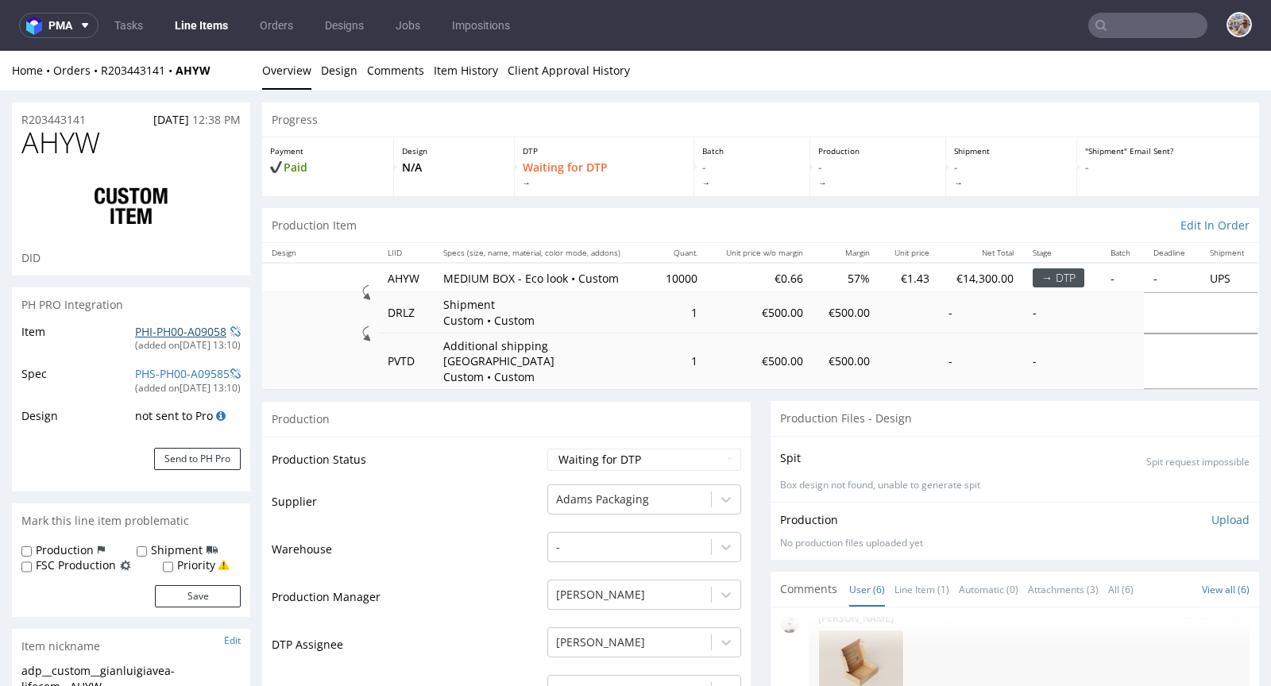
click at [185, 327] on link "PHI-PH00-A09058" at bounding box center [180, 331] width 91 height 15
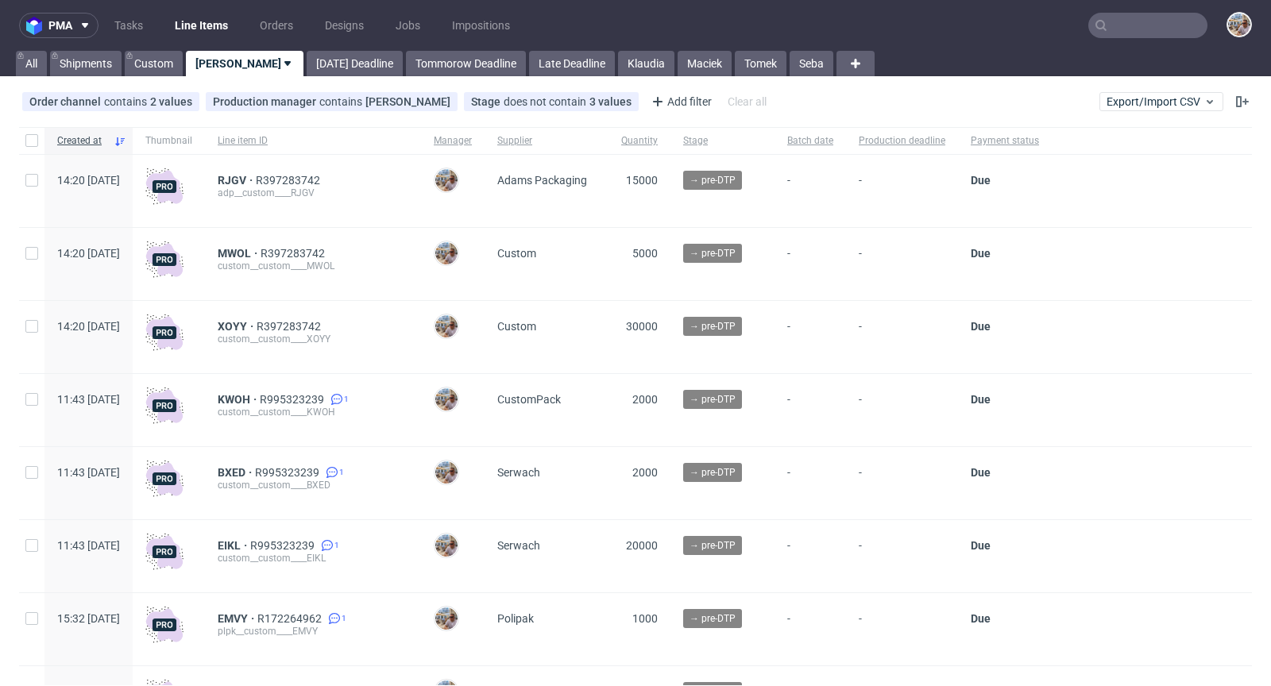
click at [1125, 18] on input "text" at bounding box center [1147, 25] width 119 height 25
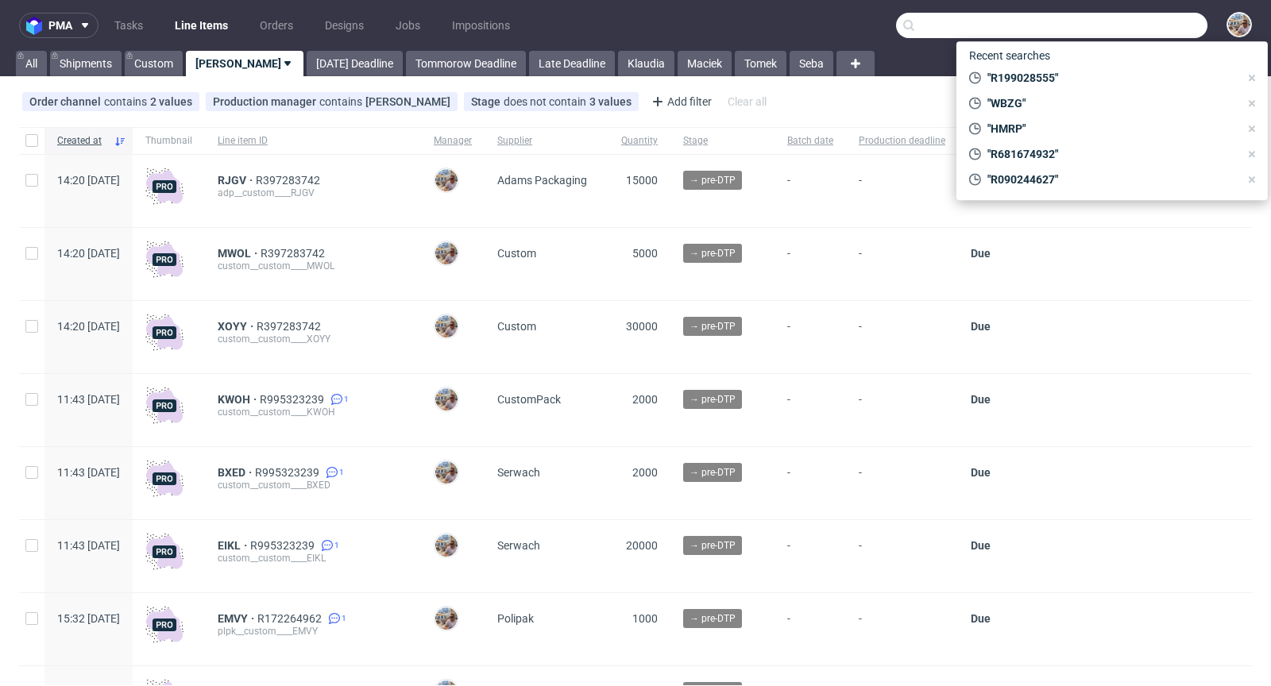
paste input "VZZU"
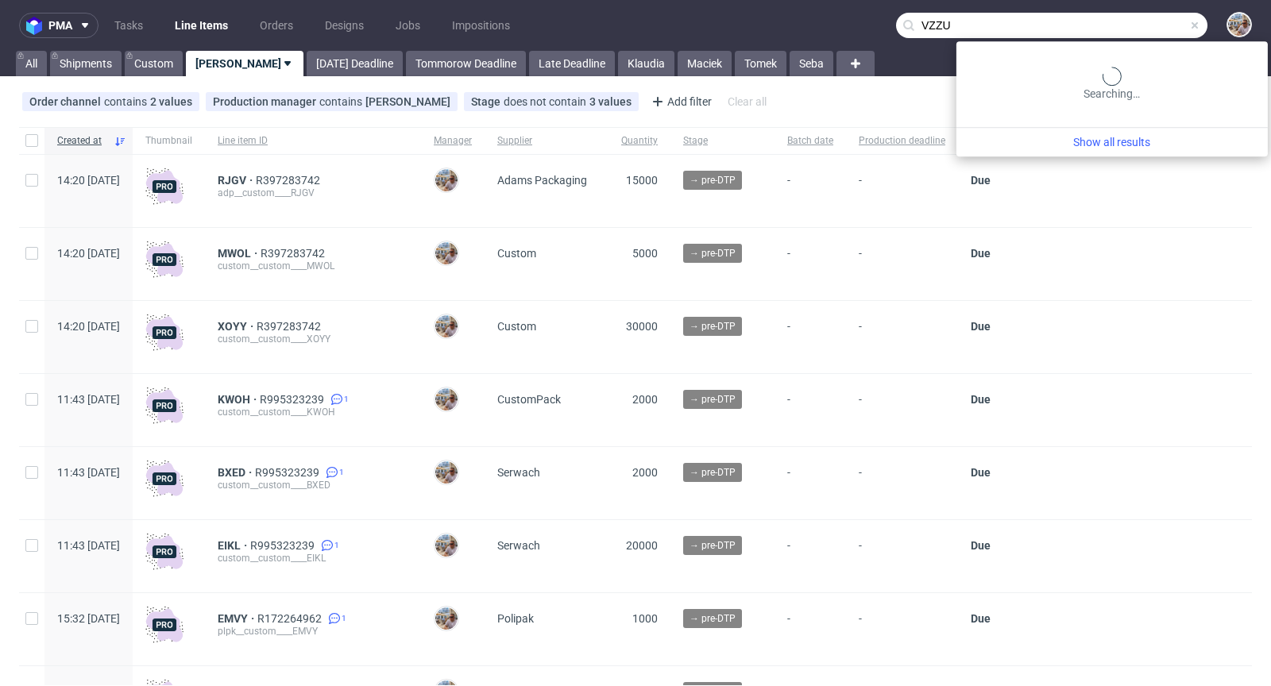
type input "VZZU"
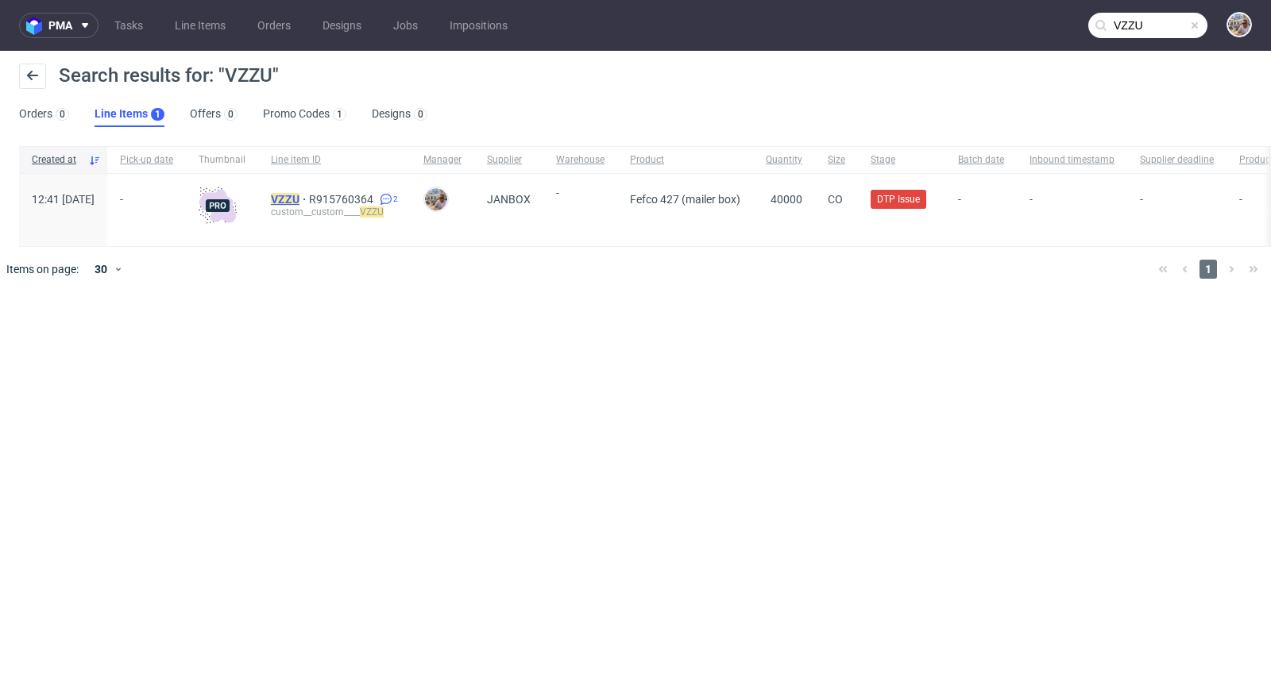
click at [299, 197] on mark "VZZU" at bounding box center [285, 199] width 29 height 13
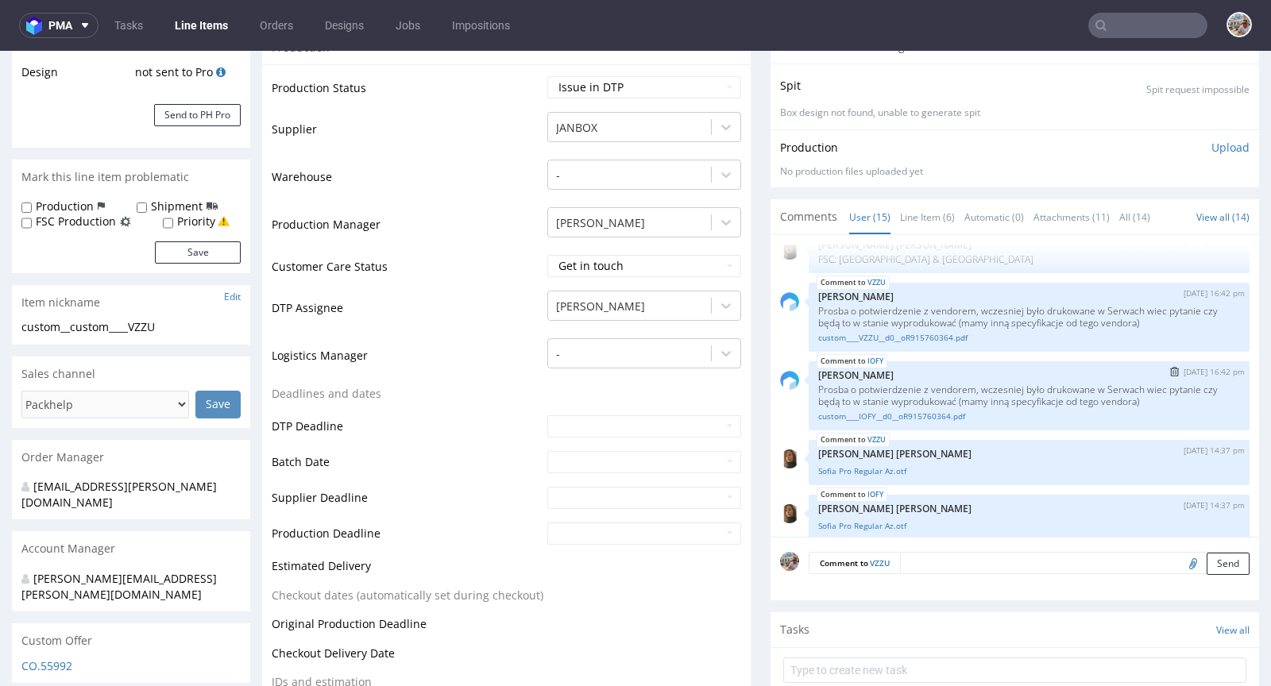
scroll to position [903, 0]
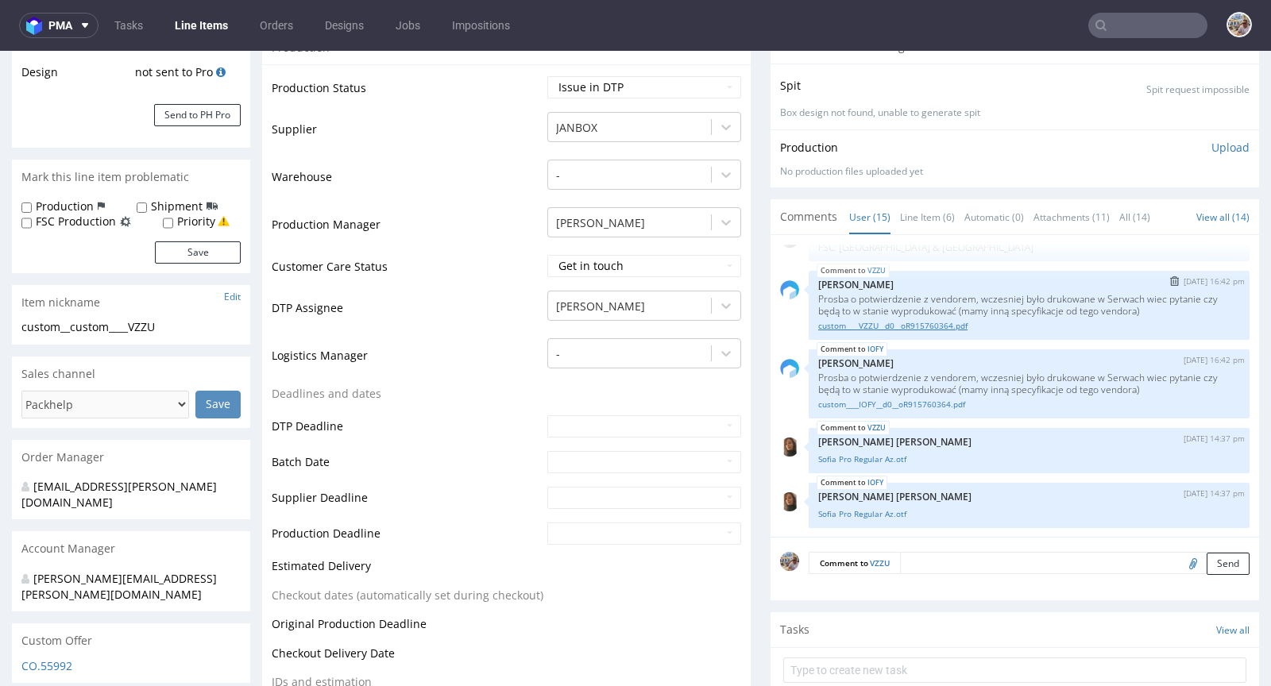
click at [891, 322] on link "custom____VZZU__d0__oR915760364.pdf" at bounding box center [1029, 326] width 422 height 12
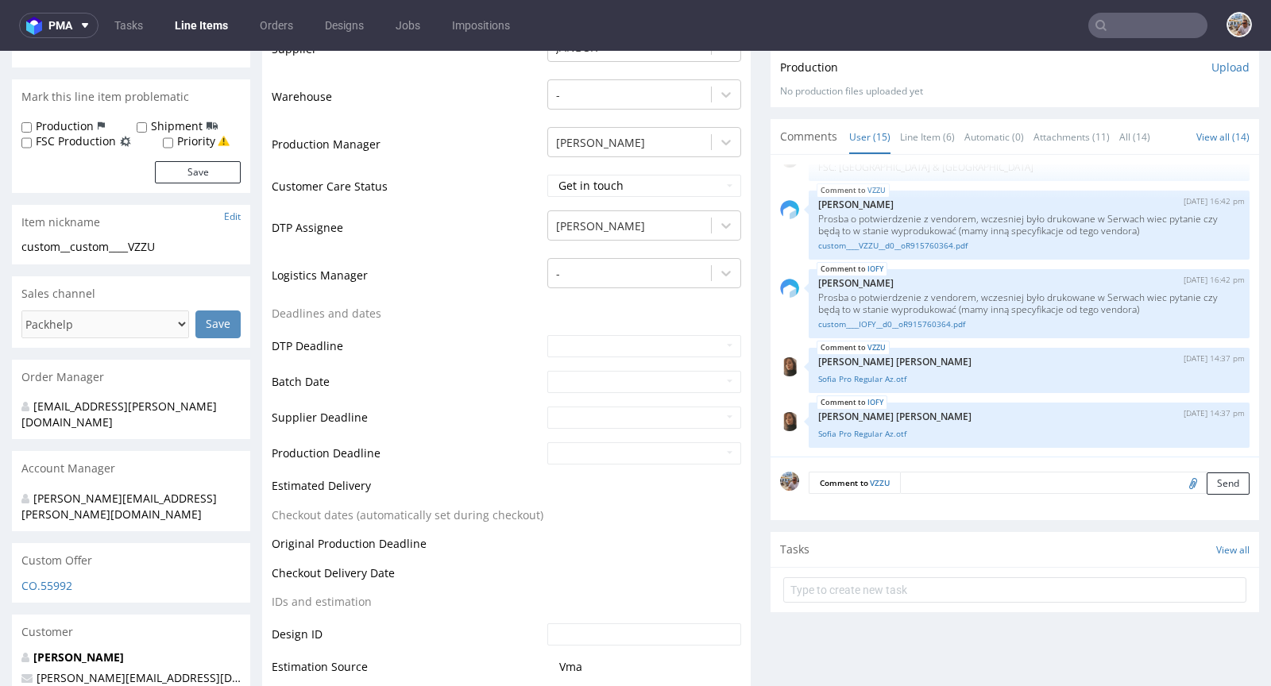
scroll to position [446, 0]
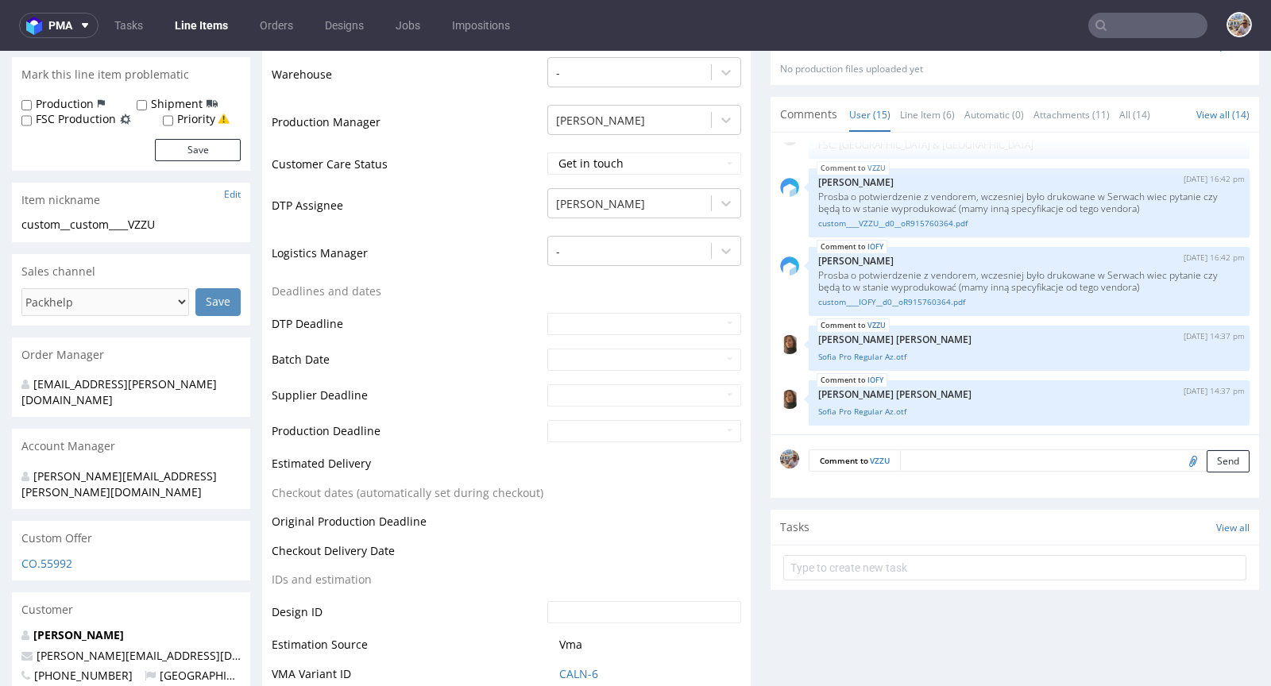
click at [910, 456] on textarea at bounding box center [1074, 460] width 349 height 22
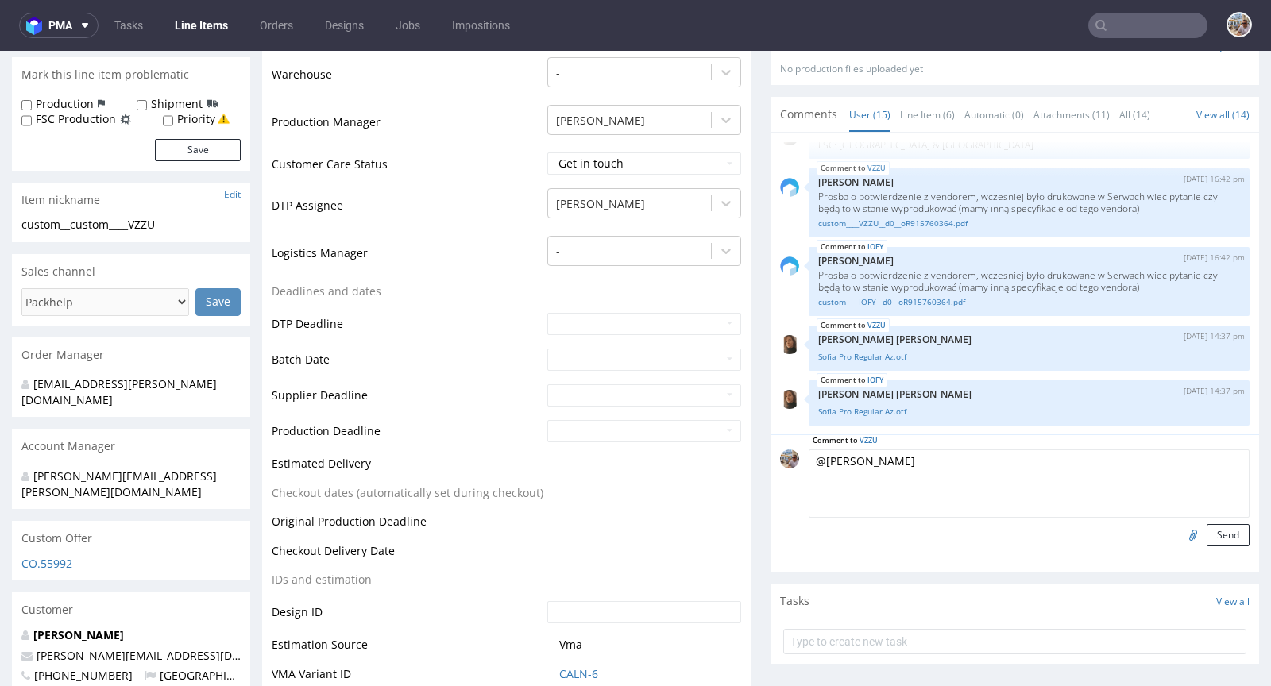
click at [885, 461] on textarea "@Karol" at bounding box center [1028, 483] width 441 height 68
type textarea "@Karol vendor twierdzi, ze trzeba pogrubić część najcieńszych elementów"
click at [1206, 535] on button "Send" at bounding box center [1227, 535] width 43 height 22
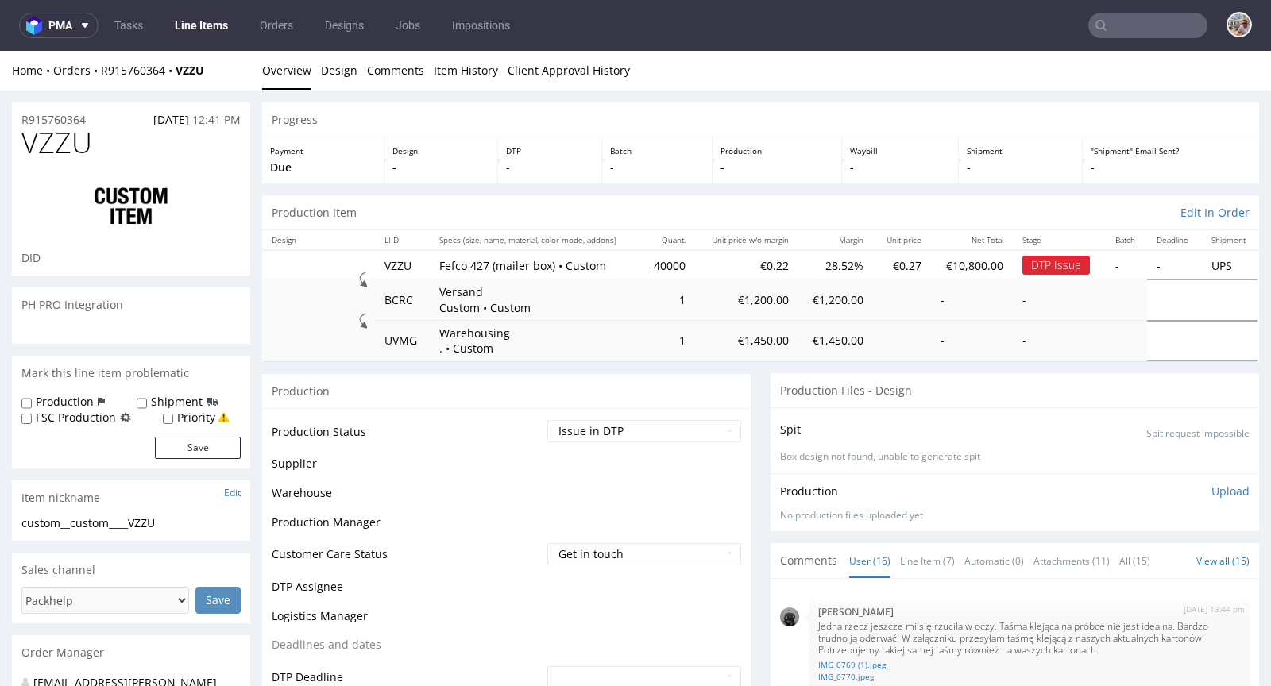
scroll to position [955, 0]
